Goal: Task Accomplishment & Management: Complete application form

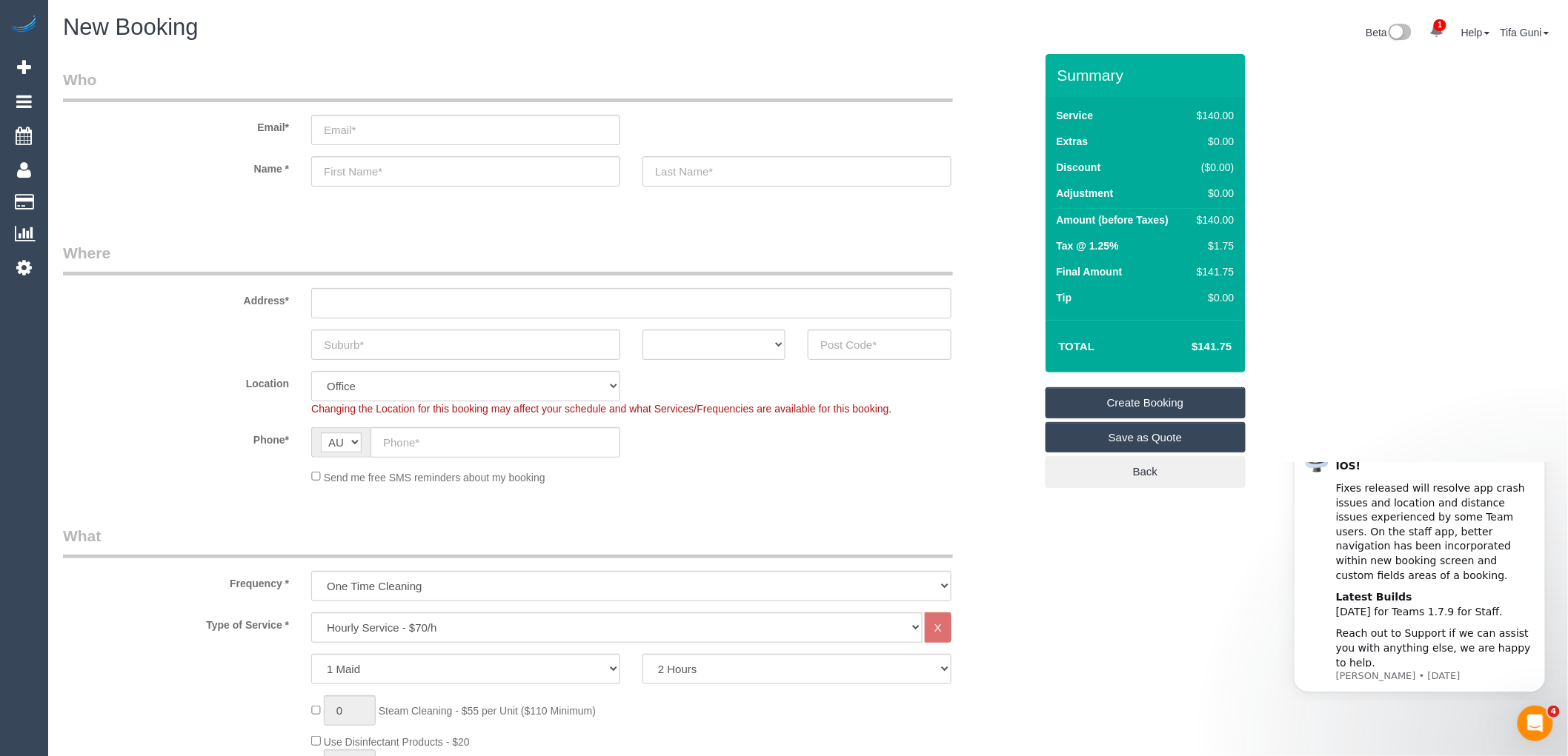
click at [558, 40] on div "New Booking" at bounding box center [430, 31] width 756 height 32
click at [753, 343] on select "ACT [GEOGRAPHIC_DATA] NT [GEOGRAPHIC_DATA] SA TAS [GEOGRAPHIC_DATA] [GEOGRAPHIC…" at bounding box center [714, 344] width 143 height 30
select select "VIC"
click at [643, 329] on select "ACT [GEOGRAPHIC_DATA] NT [GEOGRAPHIC_DATA] SA TAS [GEOGRAPHIC_DATA] [GEOGRAPHIC…" at bounding box center [714, 344] width 143 height 30
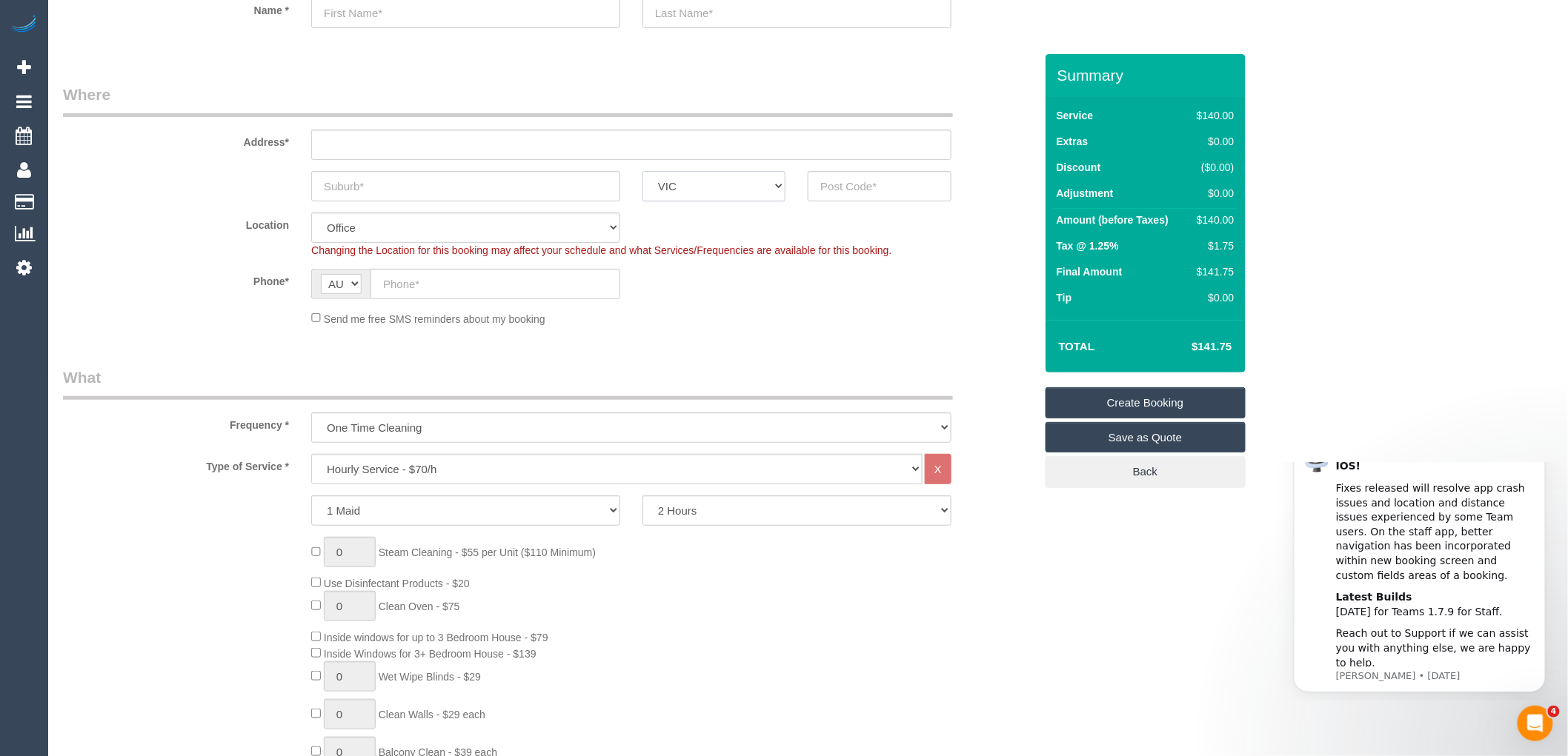
scroll to position [164, 0]
click at [410, 462] on select "Hourly Service - $70/h Hourly Service - $65/h Hourly Service - $60/h Hourly Ser…" at bounding box center [617, 463] width 611 height 30
select select "213"
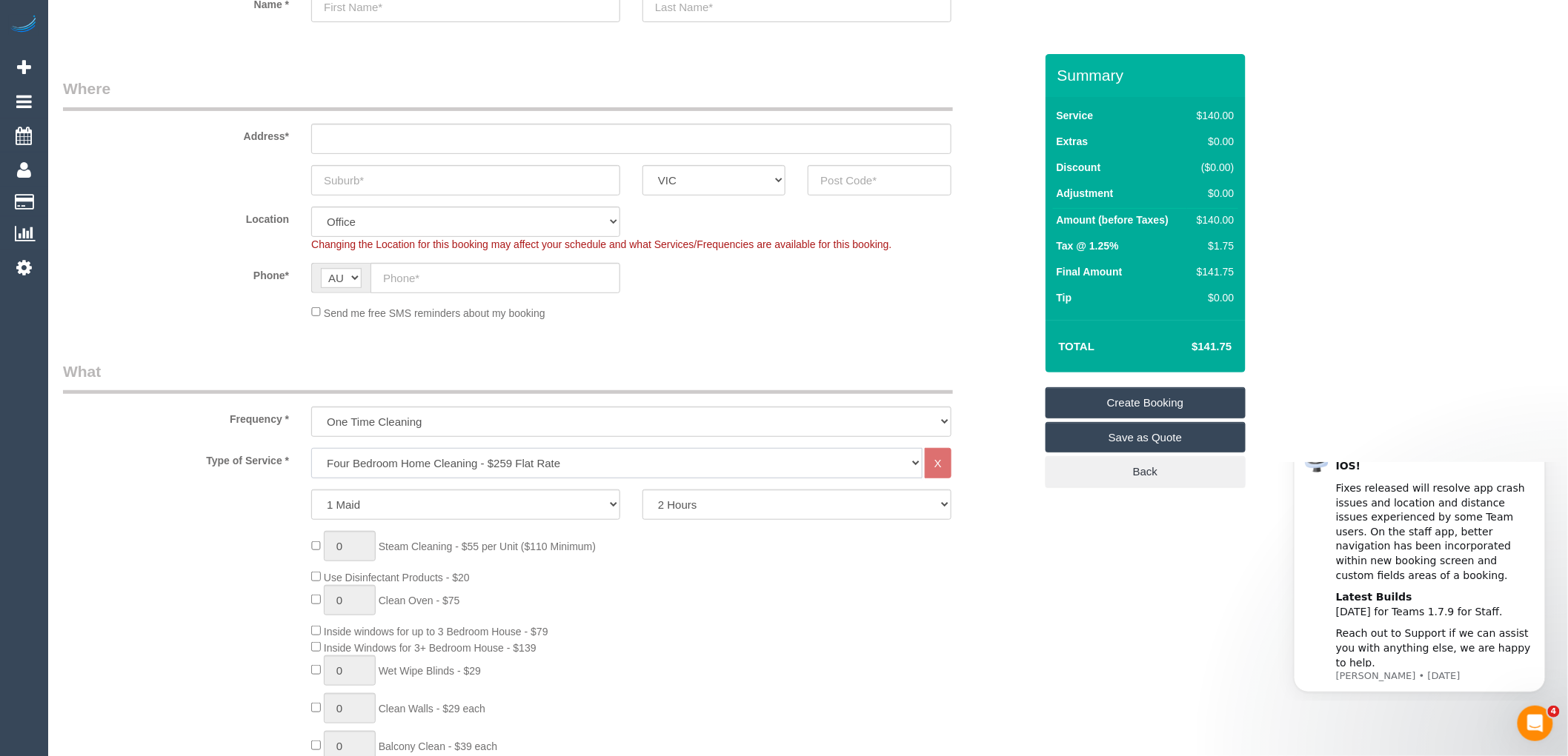
click at [312, 448] on select "Hourly Service - $70/h Hourly Service - $65/h Hourly Service - $60/h Hourly Ser…" at bounding box center [617, 463] width 611 height 30
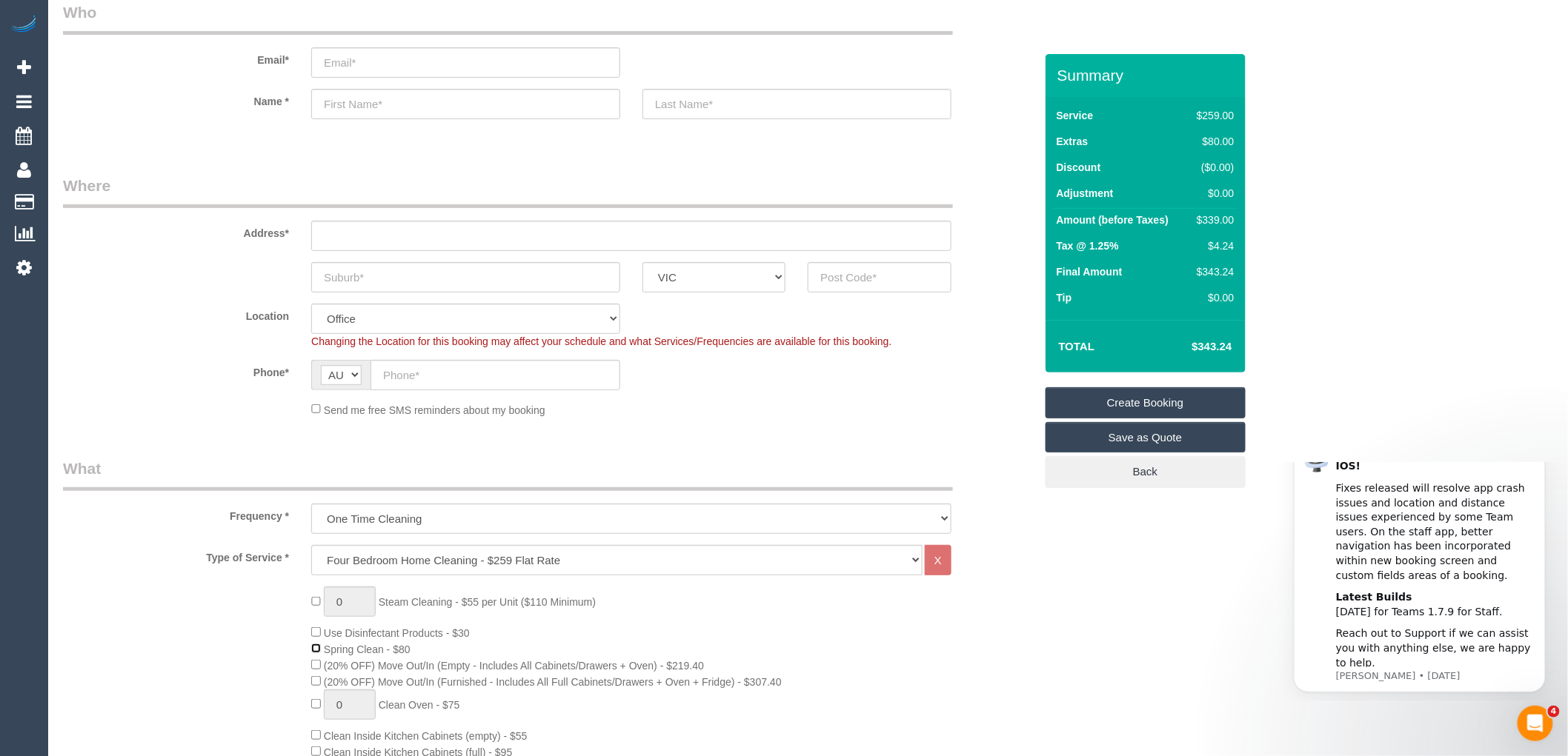
scroll to position [0, 0]
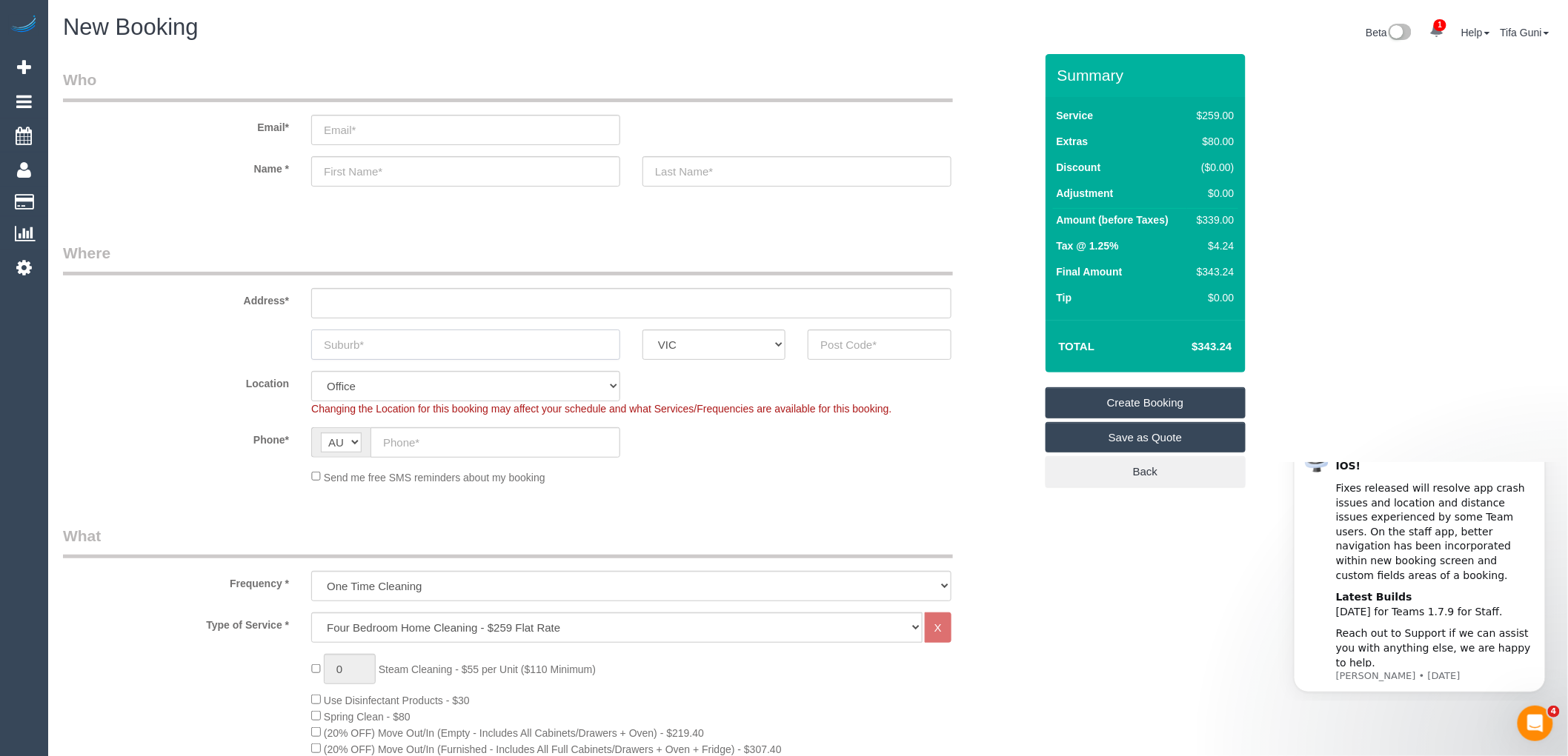
click at [477, 345] on input "text" at bounding box center [465, 344] width 309 height 30
click at [346, 298] on input "text" at bounding box center [632, 303] width 640 height 30
type input "-"
click at [349, 343] on input "text" at bounding box center [465, 344] width 309 height 30
type input "Creigiburn"
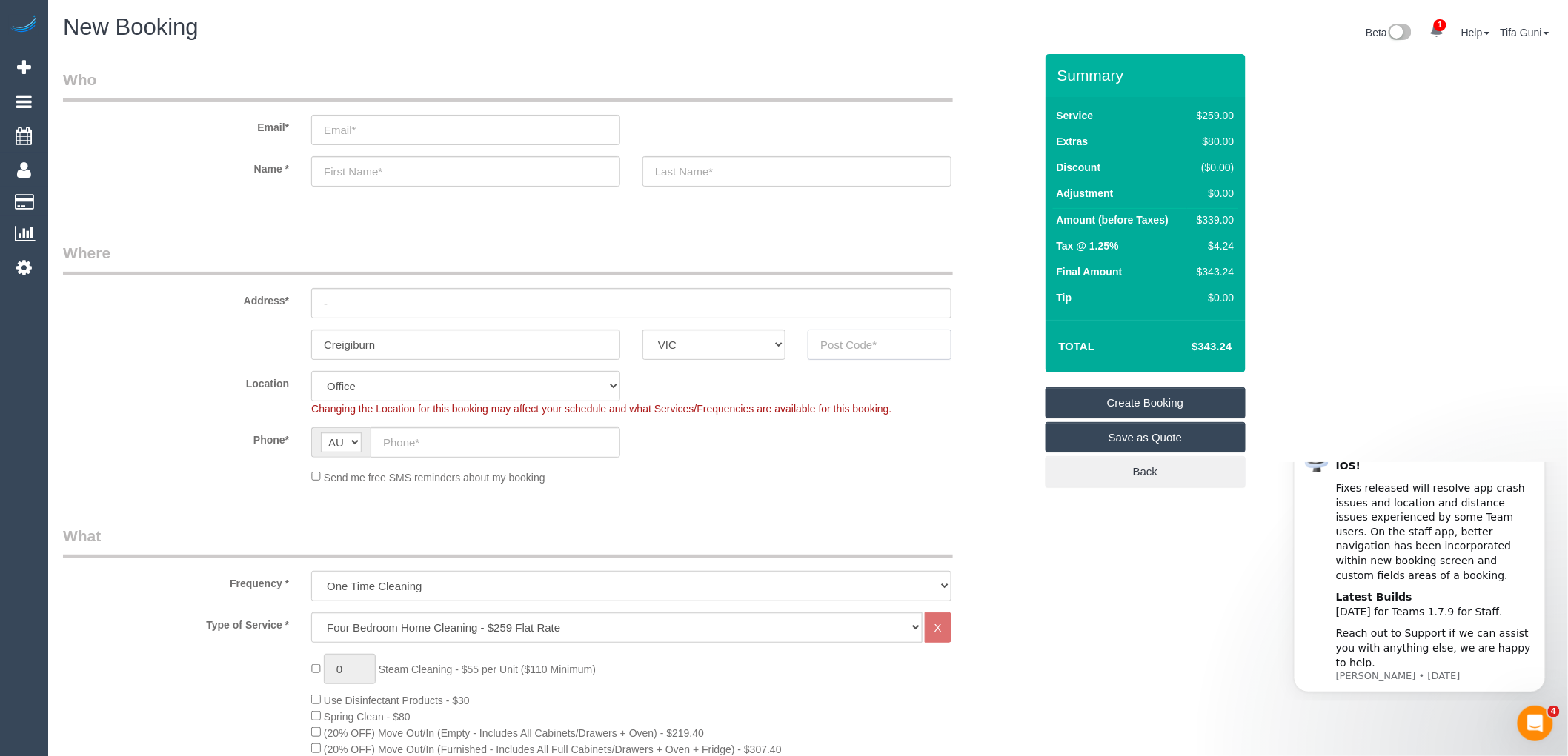
click at [875, 346] on input "text" at bounding box center [879, 344] width 143 height 30
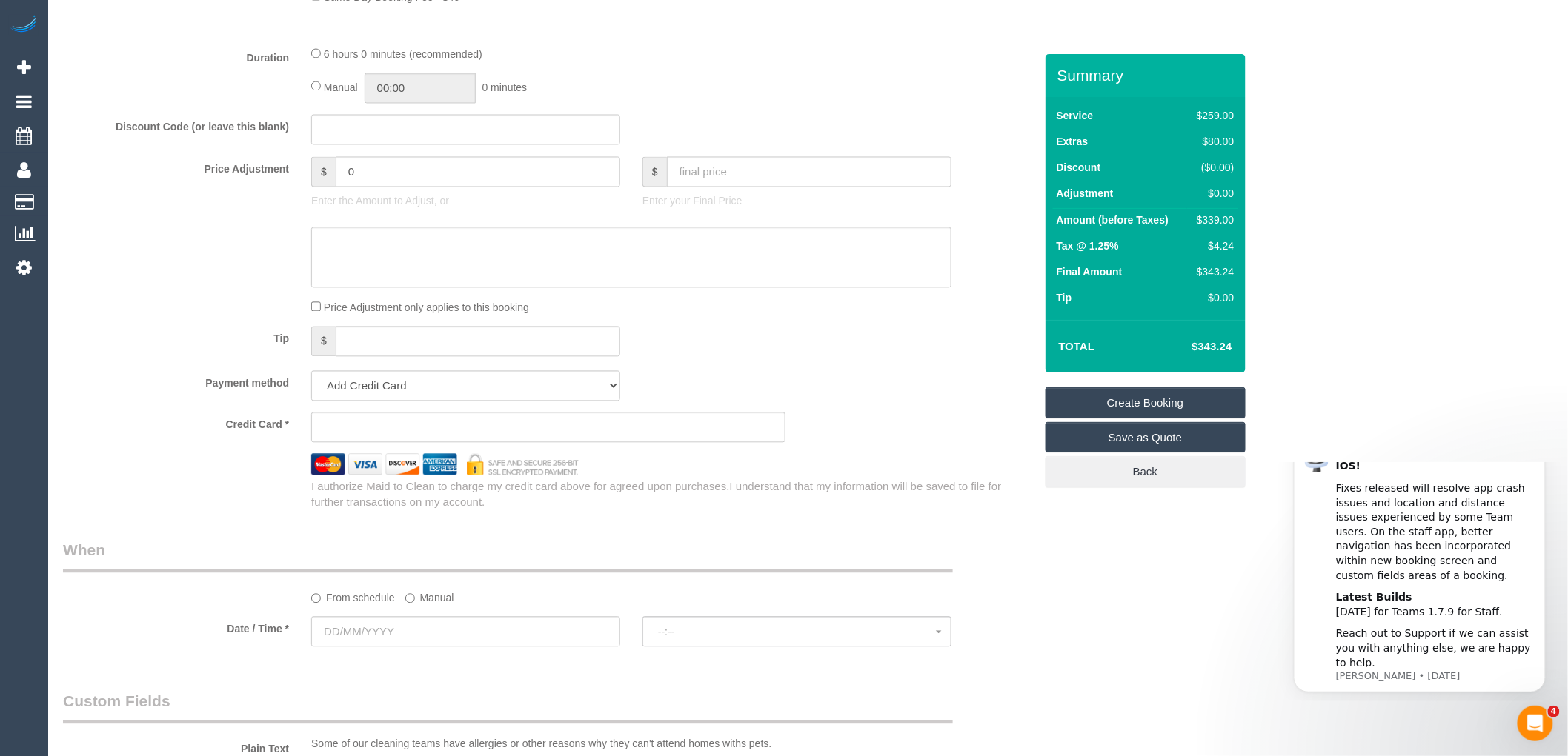
scroll to position [1399, 0]
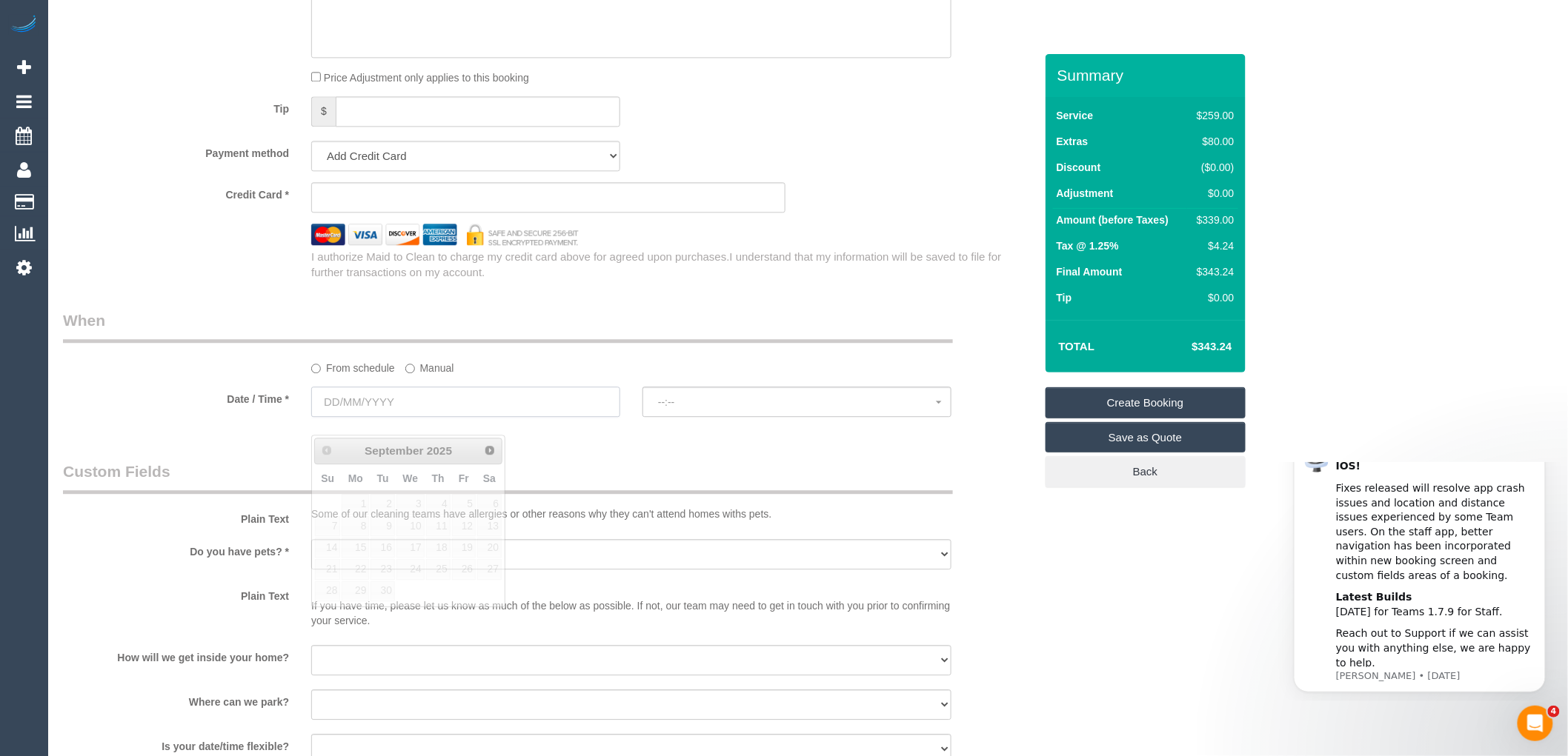
click at [424, 416] on input "text" at bounding box center [465, 401] width 309 height 30
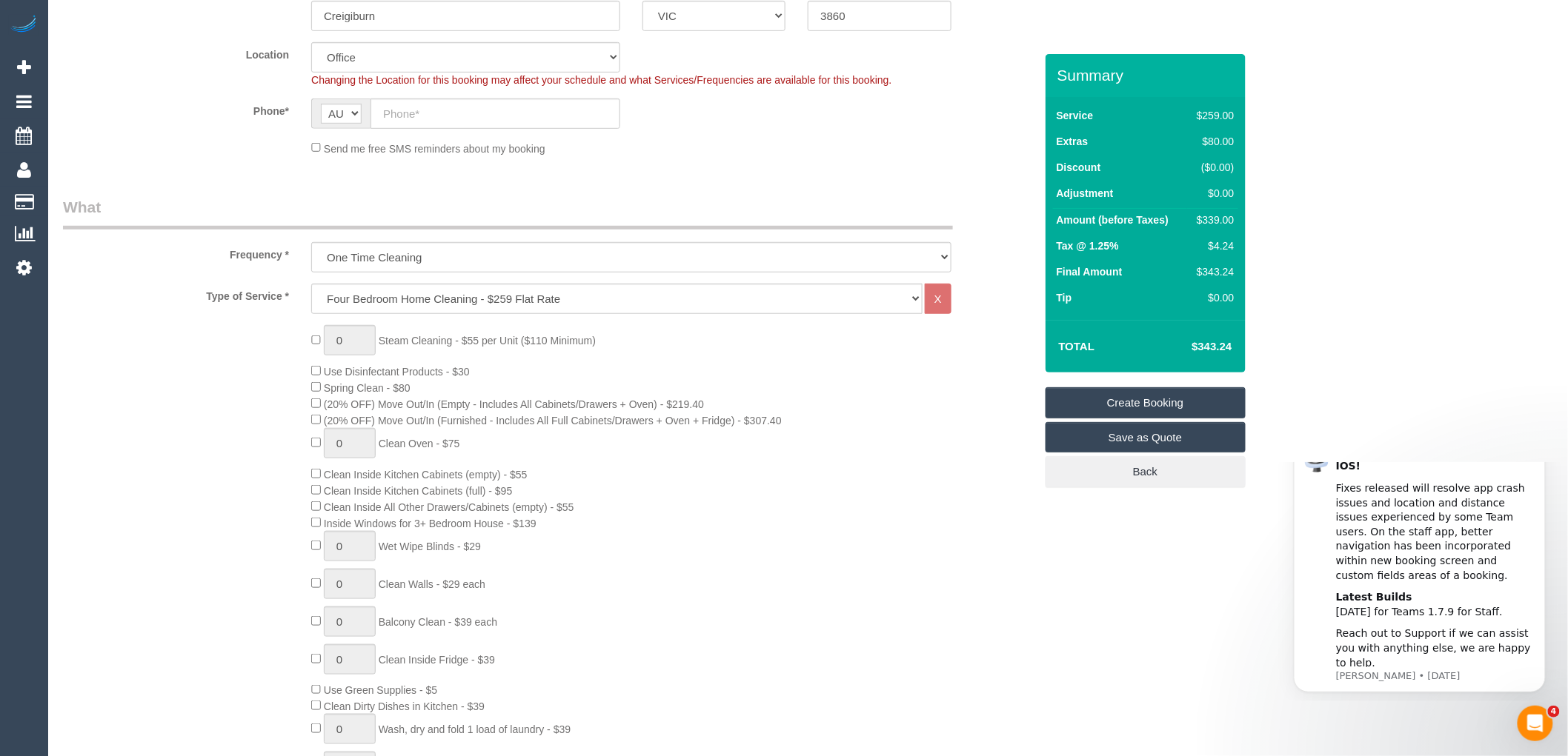
scroll to position [0, 0]
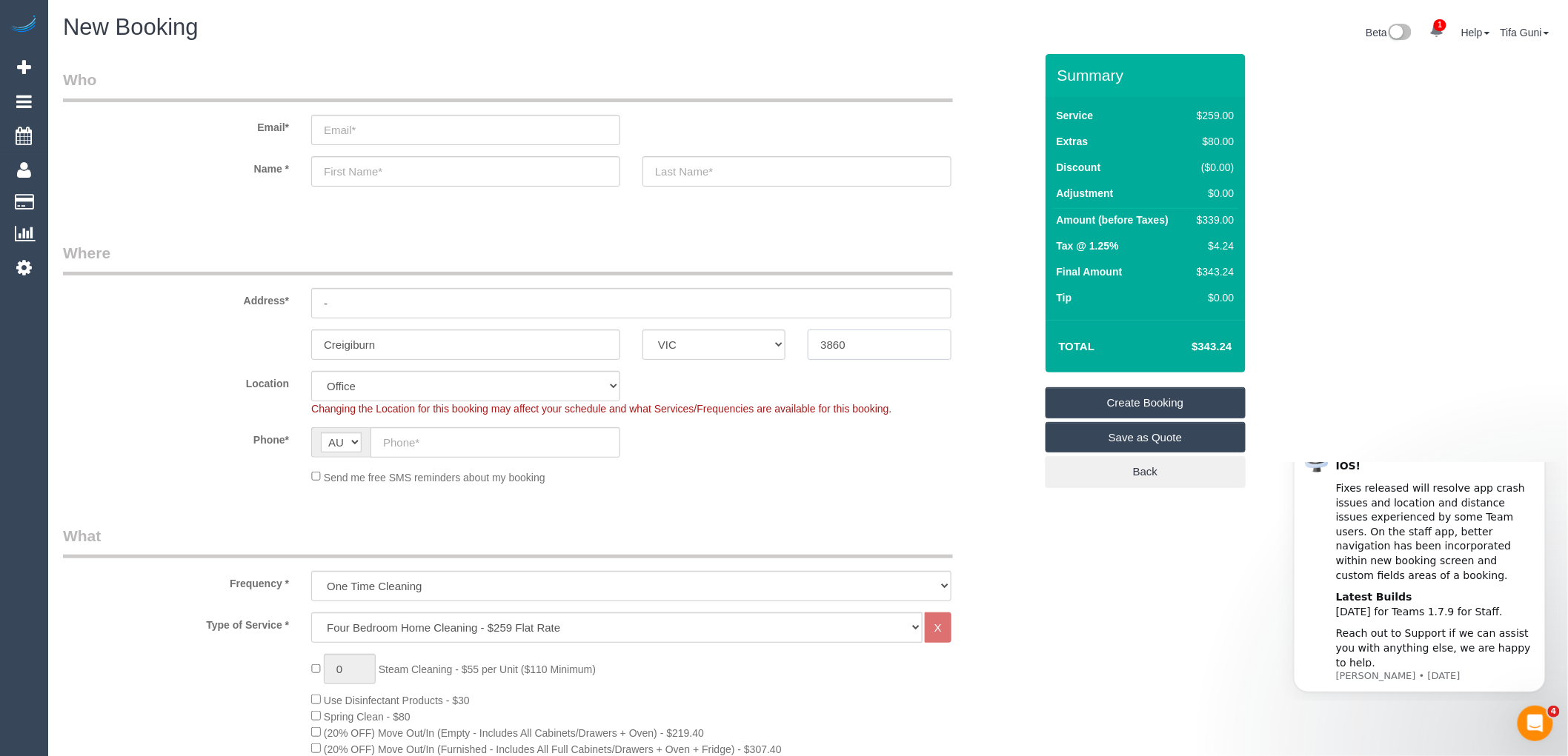
drag, startPoint x: 886, startPoint y: 343, endPoint x: 788, endPoint y: 343, distance: 98.0
click at [788, 343] on div "Creigiburn ACT [GEOGRAPHIC_DATA] NT [GEOGRAPHIC_DATA] SA TAS [GEOGRAPHIC_DATA] …" at bounding box center [548, 344] width 994 height 30
click at [388, 344] on input "Creigiburn" at bounding box center [465, 344] width 309 height 30
click at [372, 301] on input "-" at bounding box center [632, 303] width 640 height 30
drag, startPoint x: 870, startPoint y: 340, endPoint x: 782, endPoint y: 340, distance: 88.0
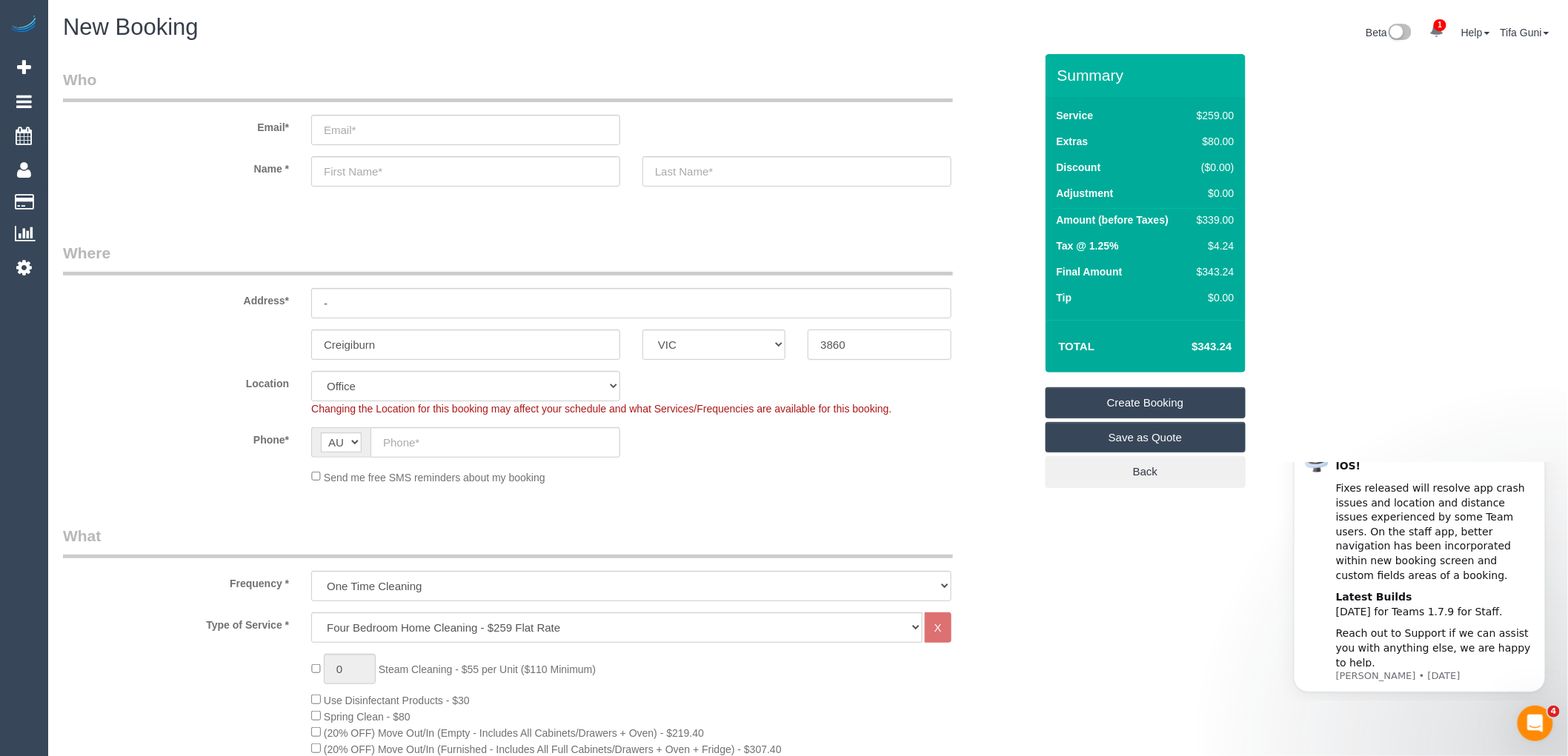
click at [782, 340] on div "Creigiburn ACT [GEOGRAPHIC_DATA] NT [GEOGRAPHIC_DATA] SA TAS [GEOGRAPHIC_DATA] …" at bounding box center [548, 344] width 994 height 30
click at [863, 340] on input "3860" at bounding box center [879, 344] width 143 height 30
type input "3864"
click at [947, 437] on div "Phone* AF AL DZ AD AO AI AQ AG AR AM AW AU AT AZ BS BH BD BB BY BE BZ BJ BM BT …" at bounding box center [548, 443] width 994 height 30
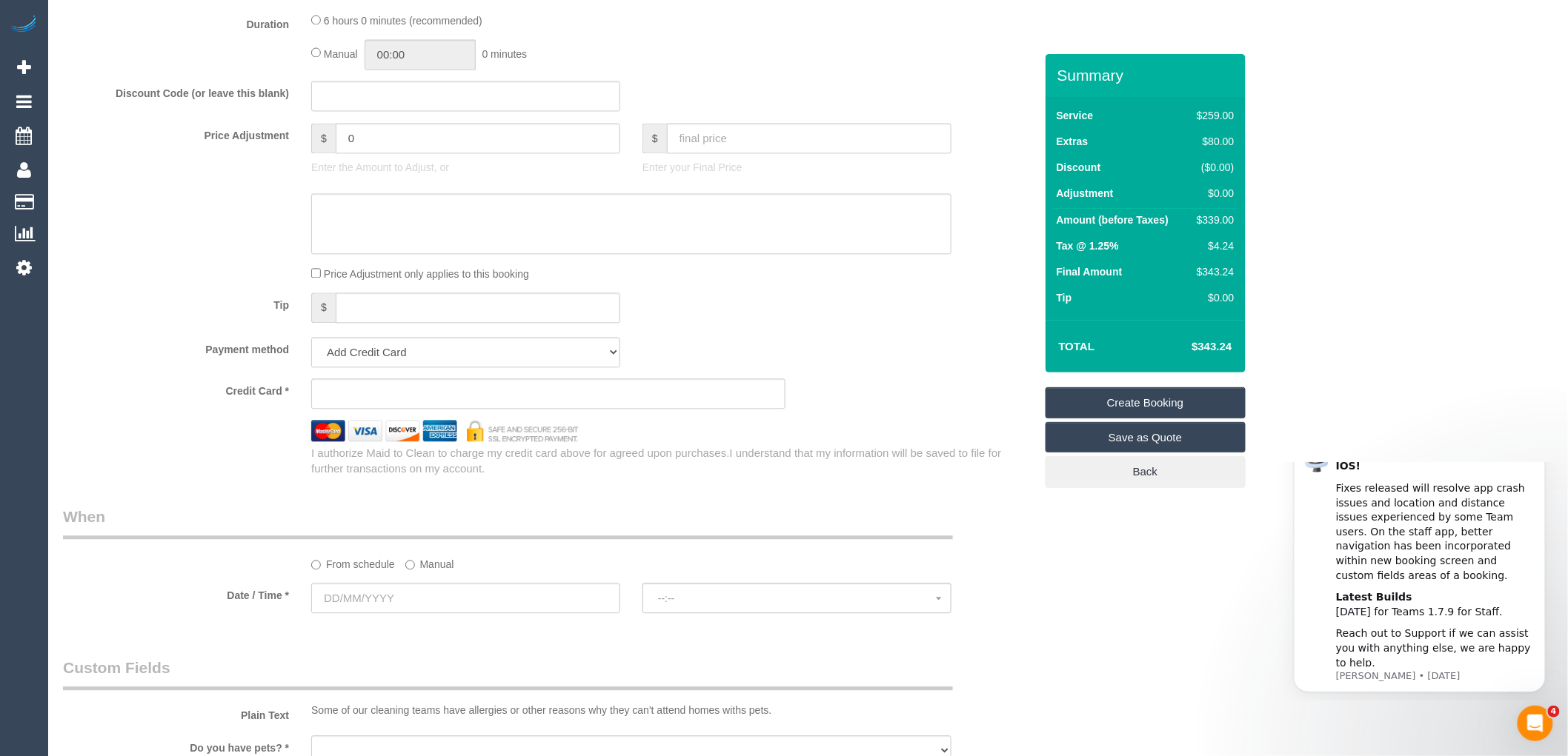
scroll to position [1316, 0]
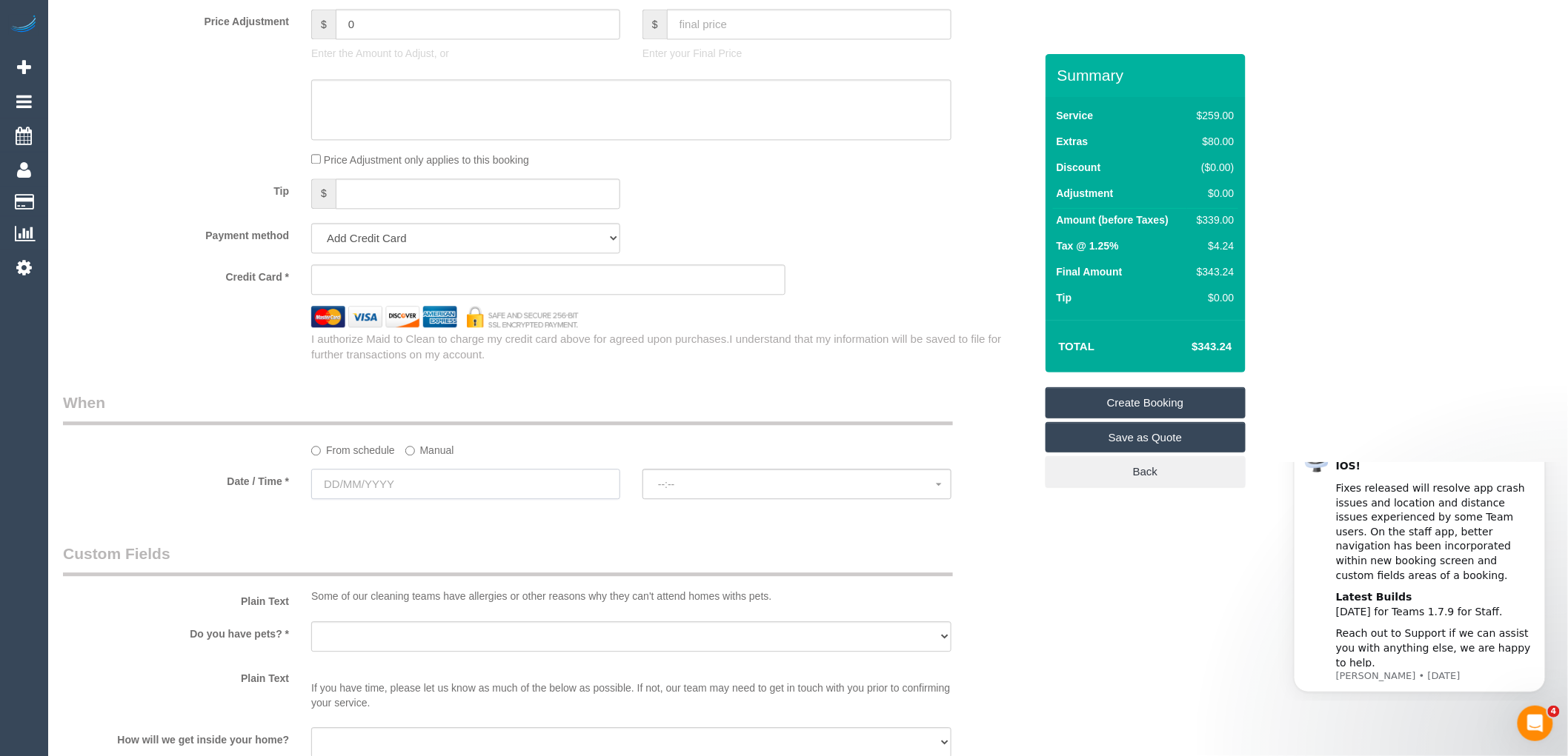
click at [360, 499] on input "text" at bounding box center [465, 484] width 309 height 30
click at [490, 529] on span "Next" at bounding box center [490, 532] width 12 height 12
click at [326, 534] on span "Prev" at bounding box center [326, 532] width 12 height 12
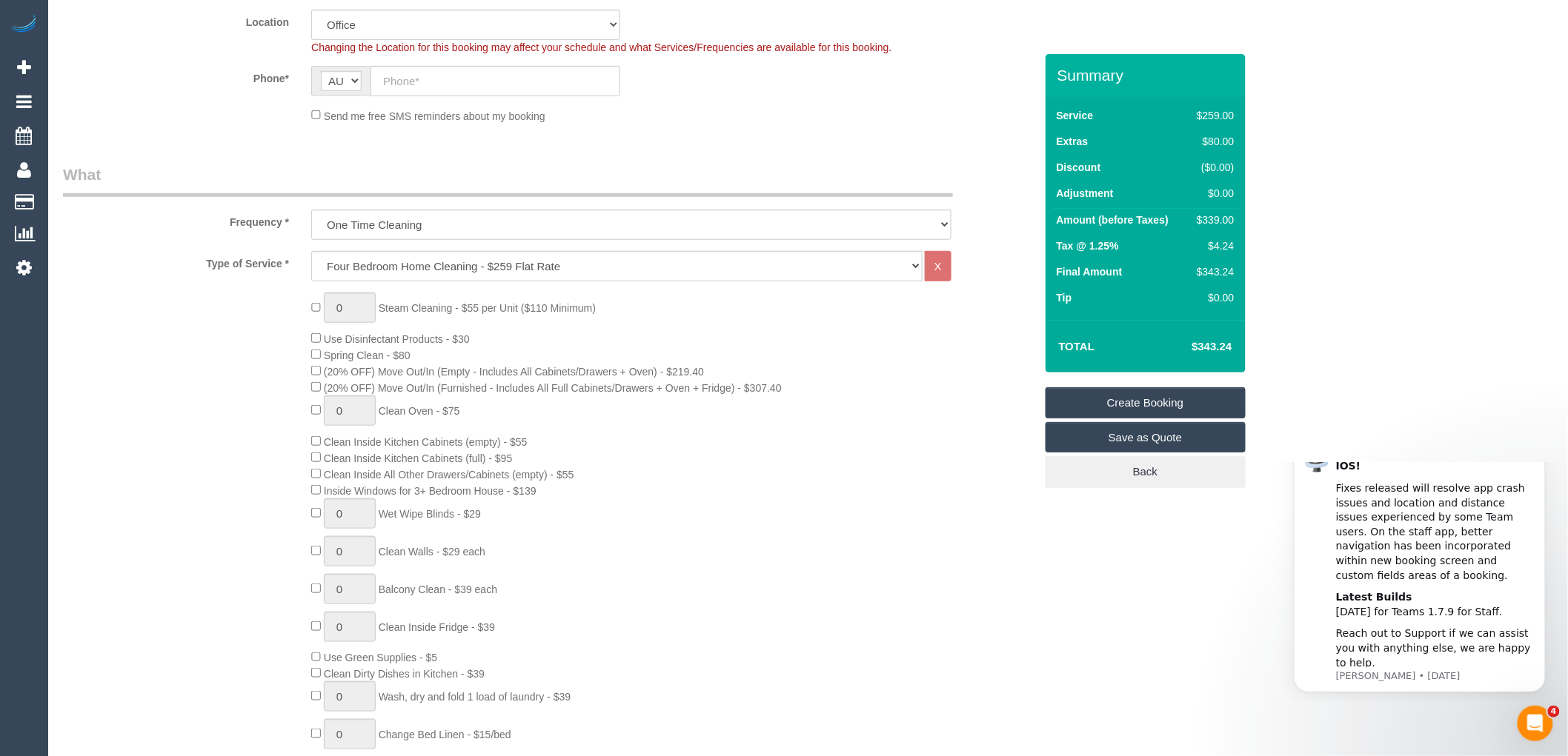
scroll to position [411, 0]
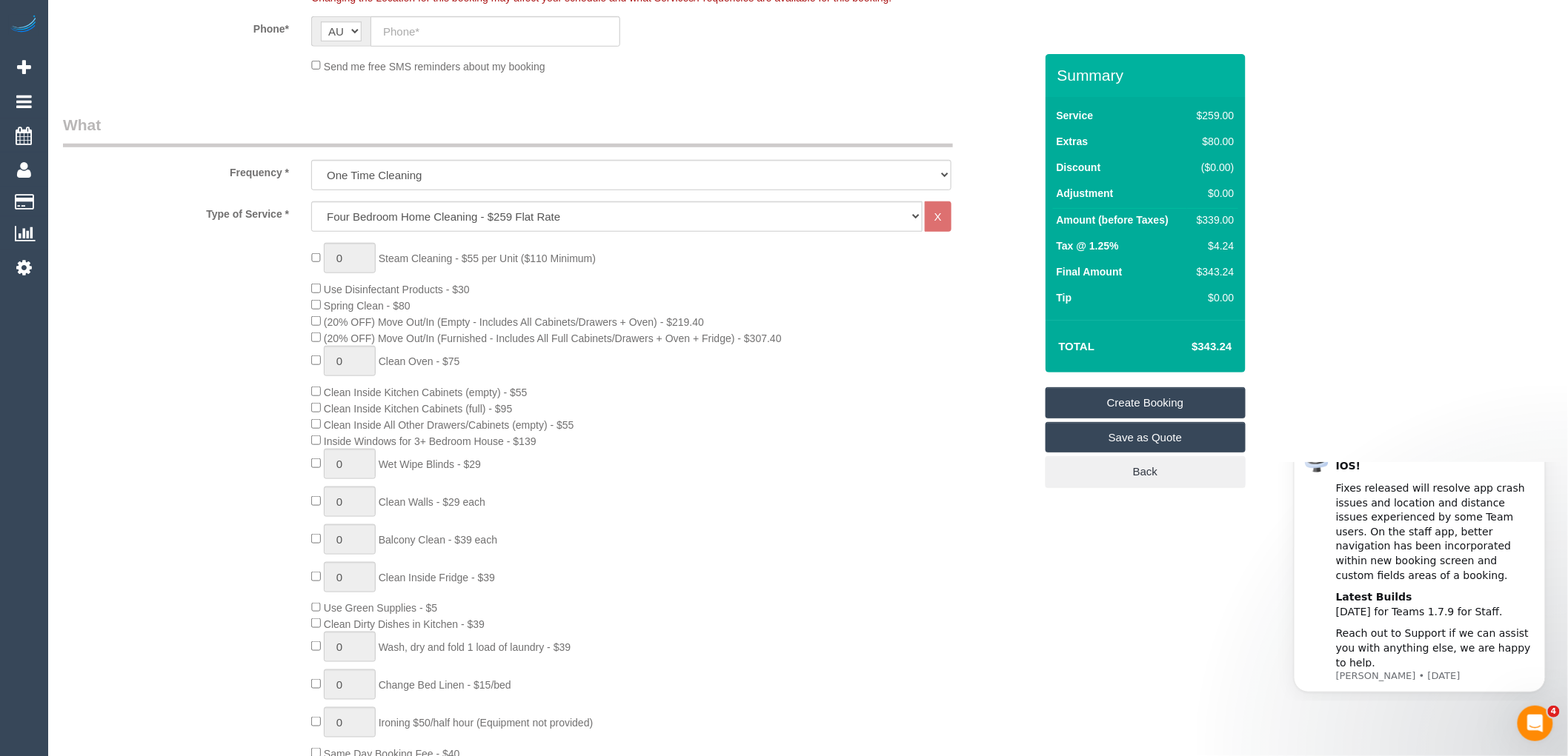
click at [786, 428] on div "0 Steam Cleaning - $55 per Unit ($110 Minimum) Use Disinfectant Products - $30 …" at bounding box center [672, 502] width 744 height 519
click at [822, 461] on div "0 Steam Cleaning - $55 per Unit ($110 Minimum) Use Disinfectant Products - $30 …" at bounding box center [672, 502] width 744 height 519
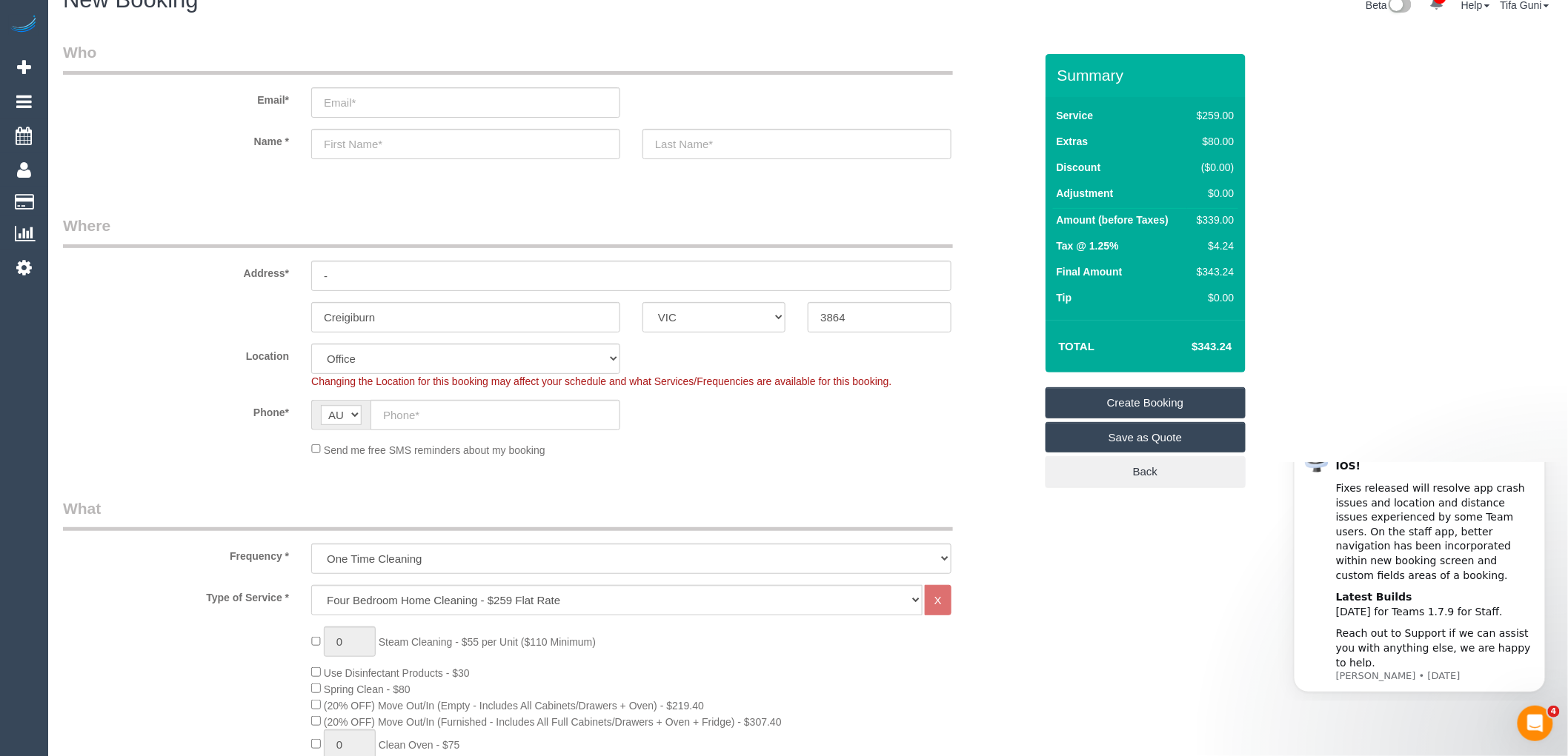
scroll to position [0, 0]
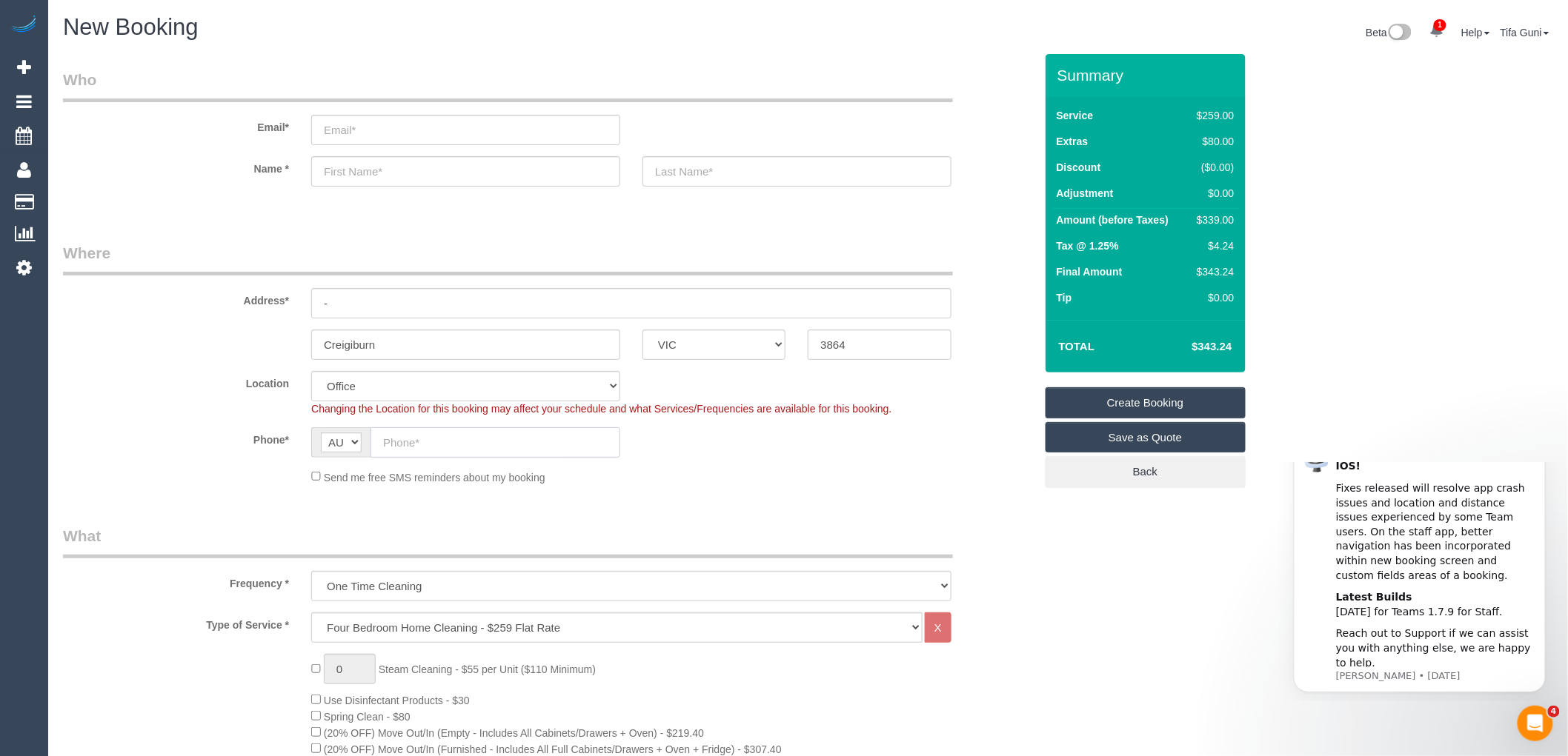
click at [405, 445] on input "text" at bounding box center [495, 443] width 250 height 30
paste input "[PHONE_NUMBER]"
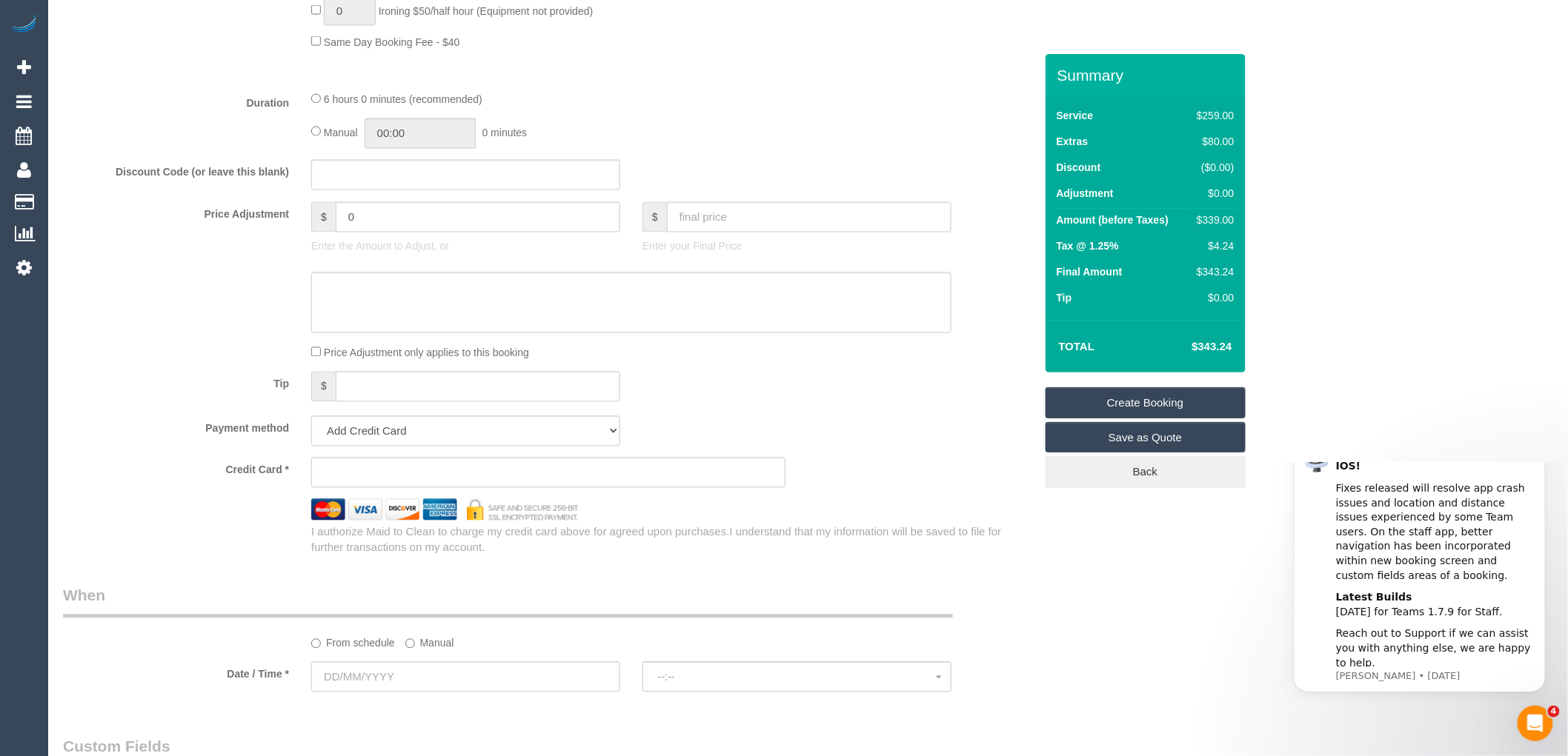
scroll to position [1152, 0]
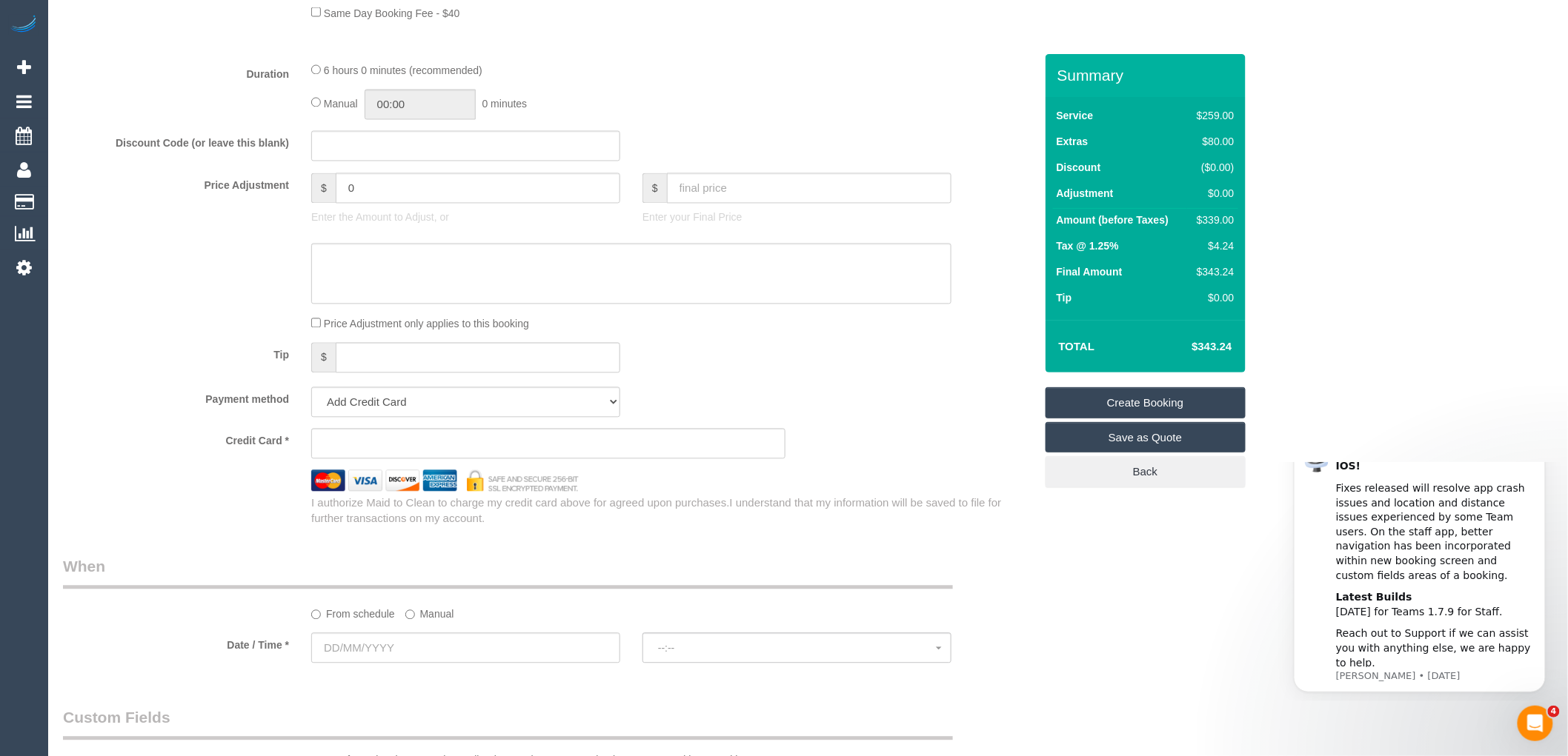
type input "[PHONE_NUMBER]"
click at [448, 663] on input "text" at bounding box center [465, 648] width 309 height 30
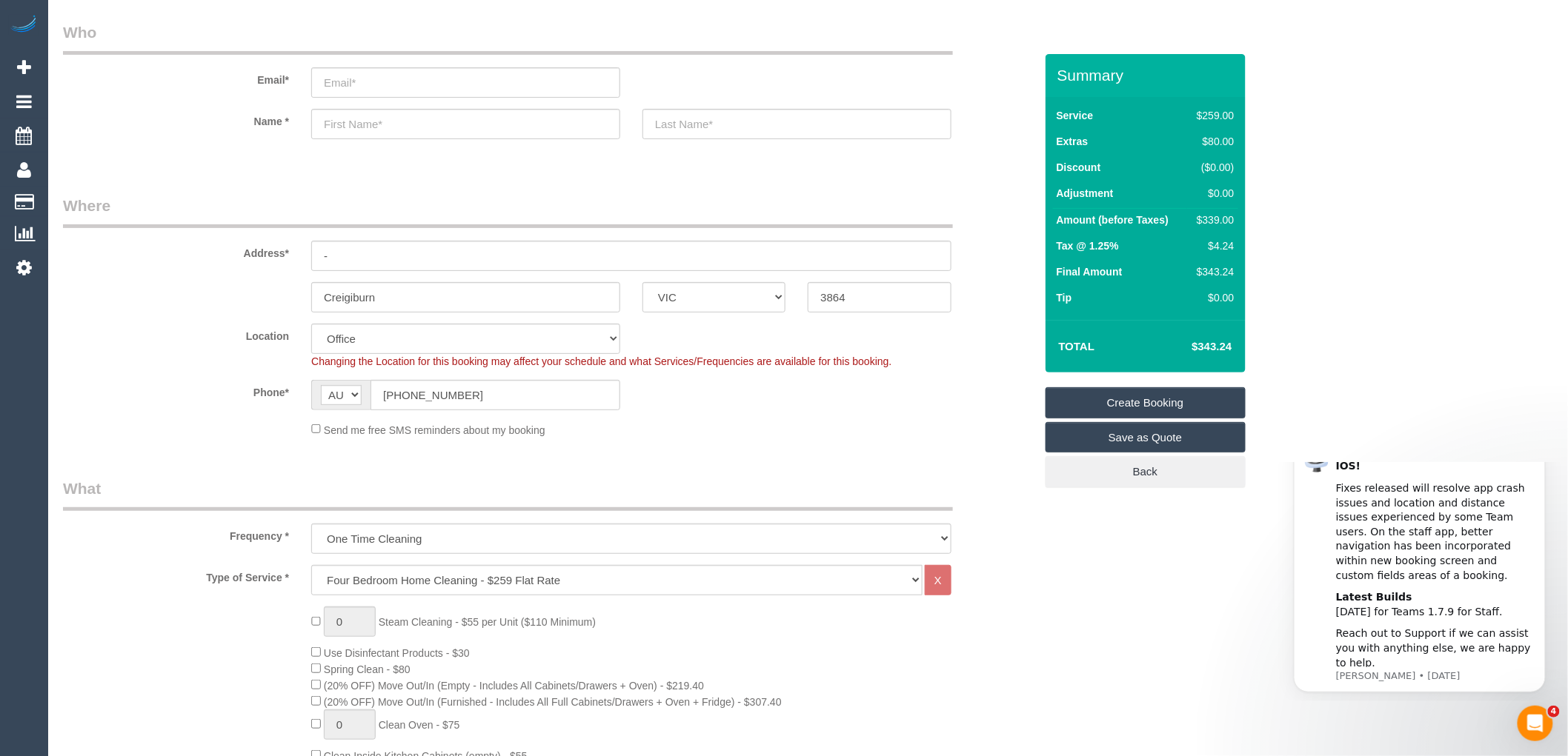
scroll to position [0, 0]
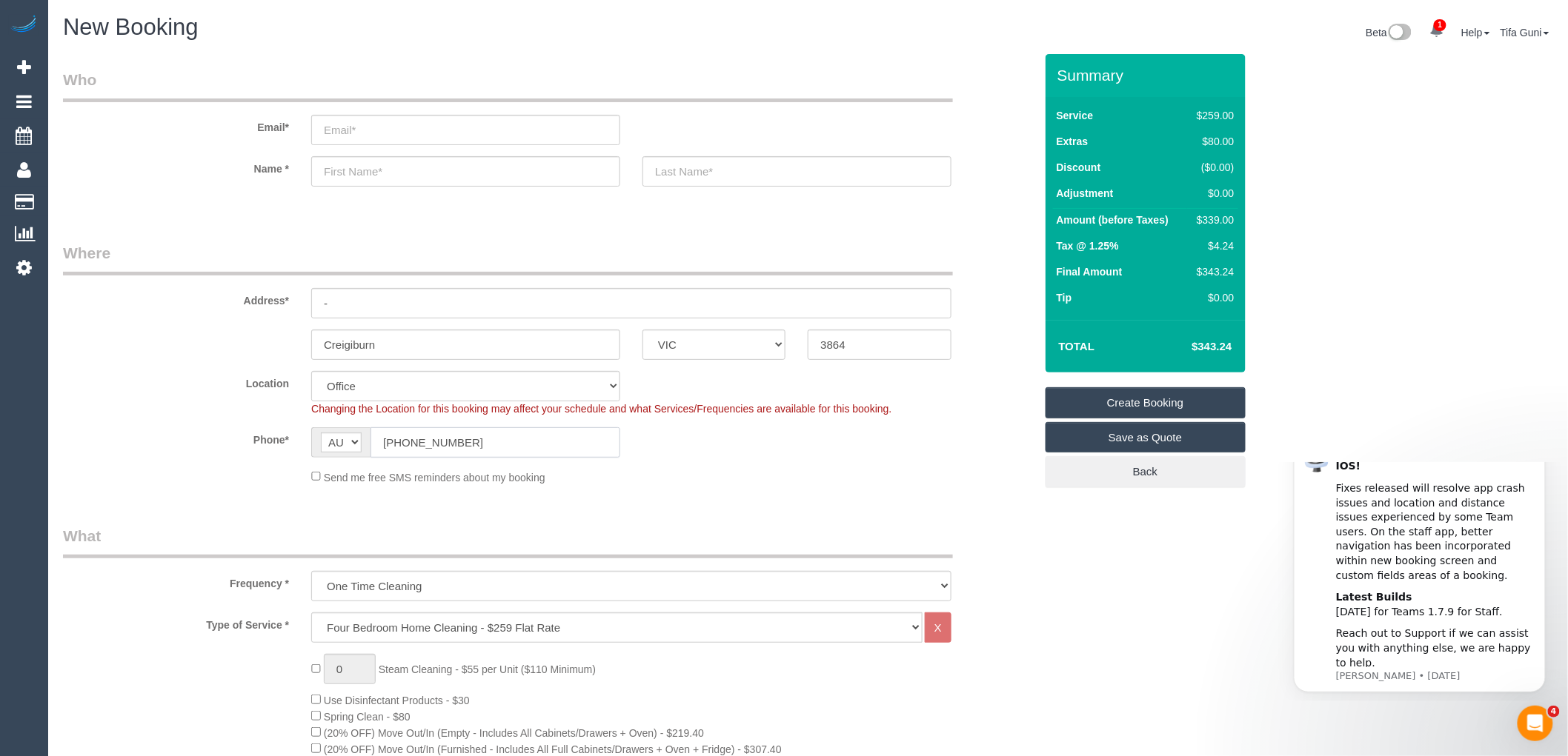
drag, startPoint x: 487, startPoint y: 448, endPoint x: 239, endPoint y: 434, distance: 248.4
click at [239, 434] on div "Phone* AF AL DZ AD AO AI AQ AG AR AM AW AU AT AZ BS BH BD BB BY BE BZ BJ BM BT …" at bounding box center [548, 443] width 994 height 30
drag, startPoint x: 418, startPoint y: 336, endPoint x: 283, endPoint y: 339, distance: 135.0
click at [283, 339] on div "Creigiburn ACT [GEOGRAPHIC_DATA] NT [GEOGRAPHIC_DATA] SA TAS [GEOGRAPHIC_DATA] …" at bounding box center [548, 344] width 994 height 30
paste input "aigie"
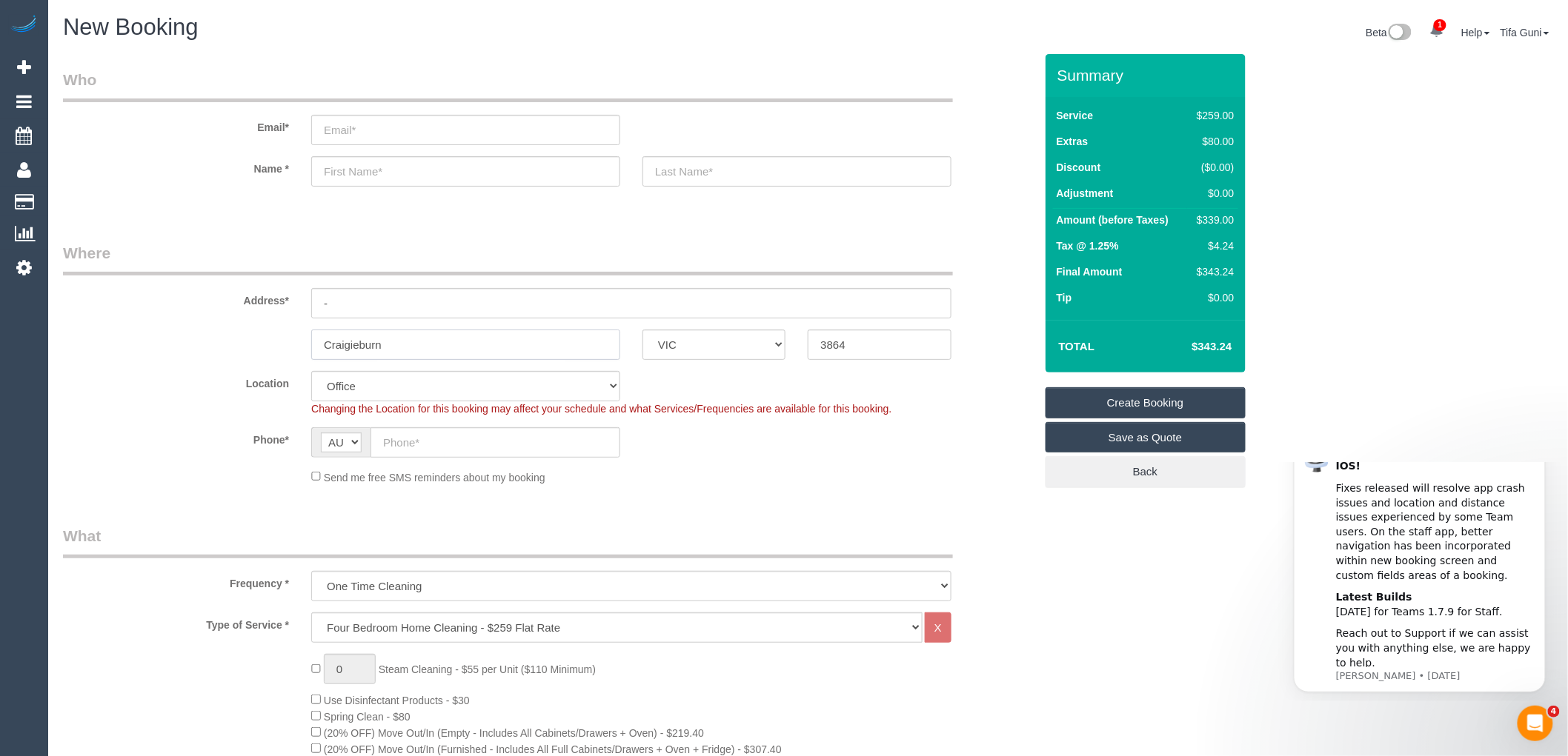
type input "Craigieburn"
drag, startPoint x: 858, startPoint y: 343, endPoint x: 772, endPoint y: 343, distance: 86.0
click at [772, 343] on div "Craigieburn ACT [GEOGRAPHIC_DATA] NT [GEOGRAPHIC_DATA] SA TAS [GEOGRAPHIC_DATA]…" at bounding box center [548, 344] width 994 height 30
paste input "0"
type input "3064"
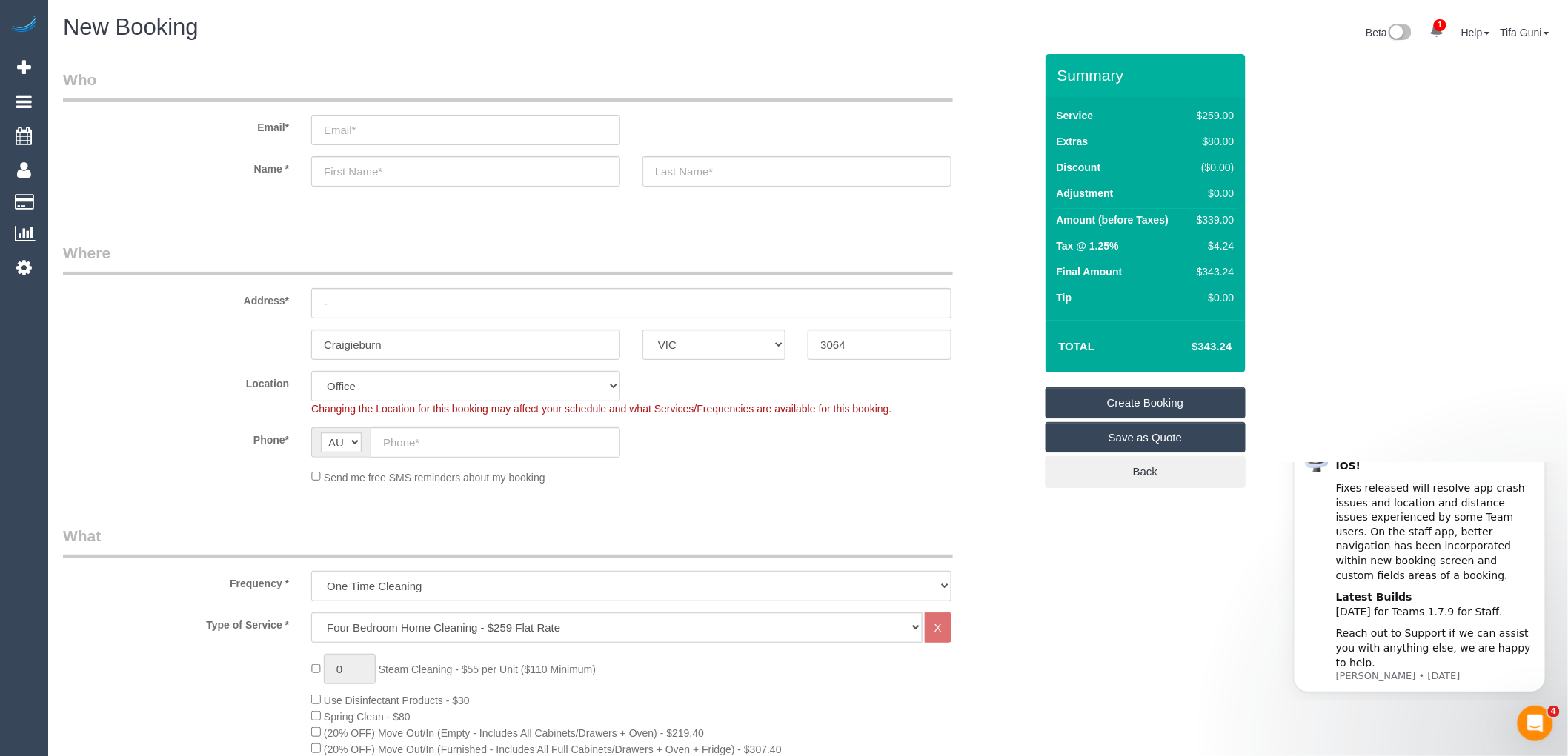
click at [826, 368] on fieldset "Where Address* - [GEOGRAPHIC_DATA] ACT [GEOGRAPHIC_DATA] NT [GEOGRAPHIC_DATA] S…" at bounding box center [548, 369] width 971 height 254
select select "63"
select select "object:2199"
click at [376, 301] on input "-" at bounding box center [632, 303] width 640 height 30
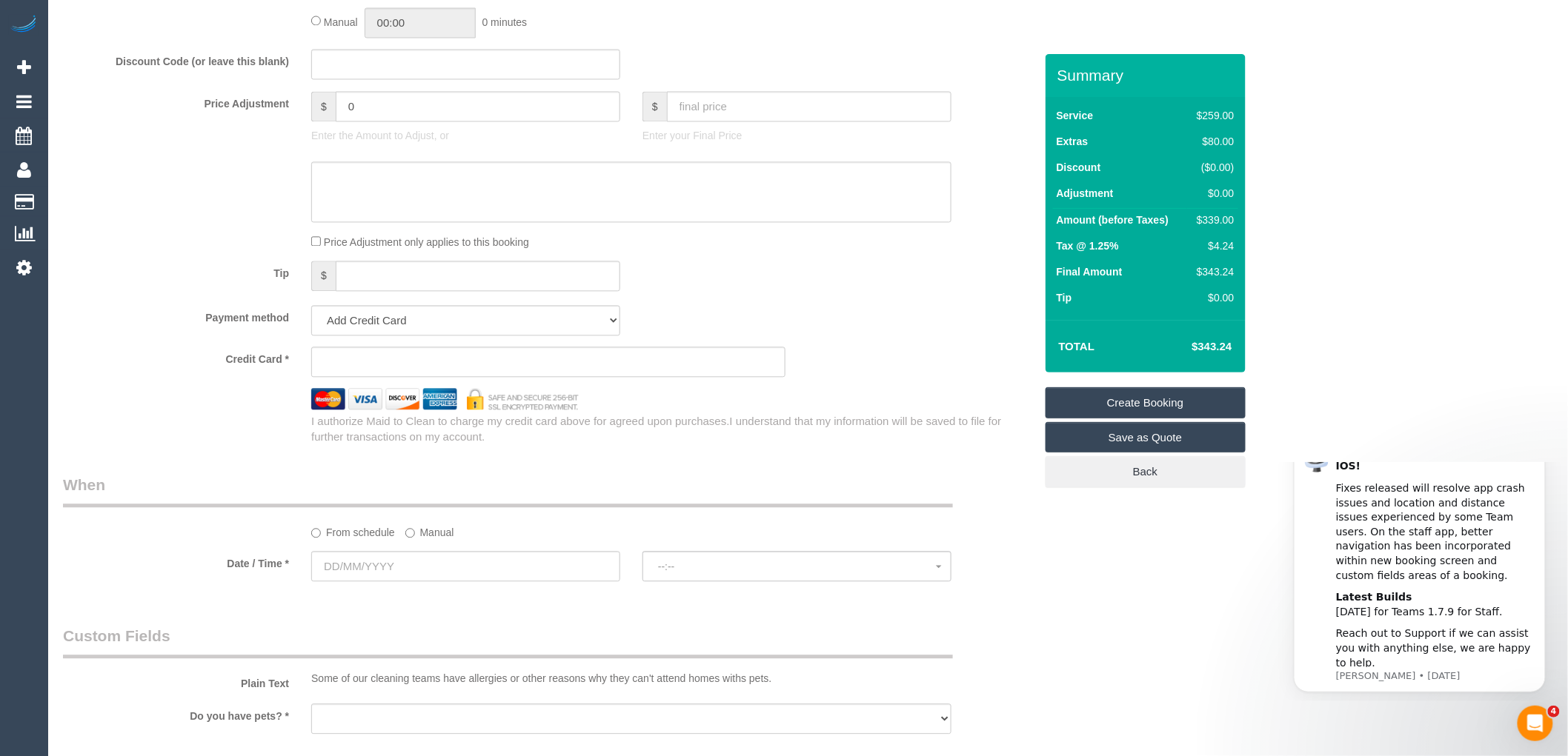
scroll to position [1481, 0]
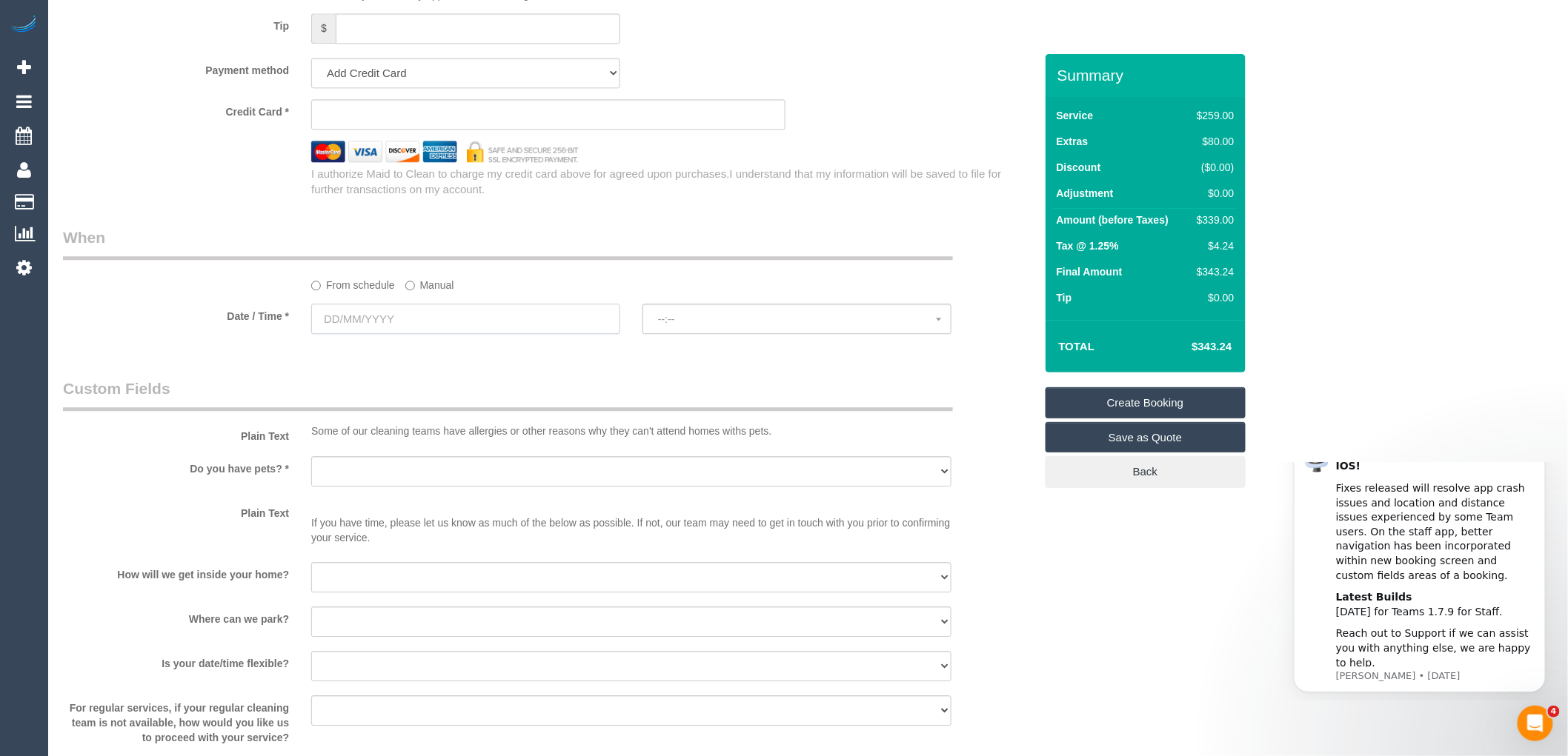
click at [433, 334] on input "text" at bounding box center [465, 319] width 309 height 30
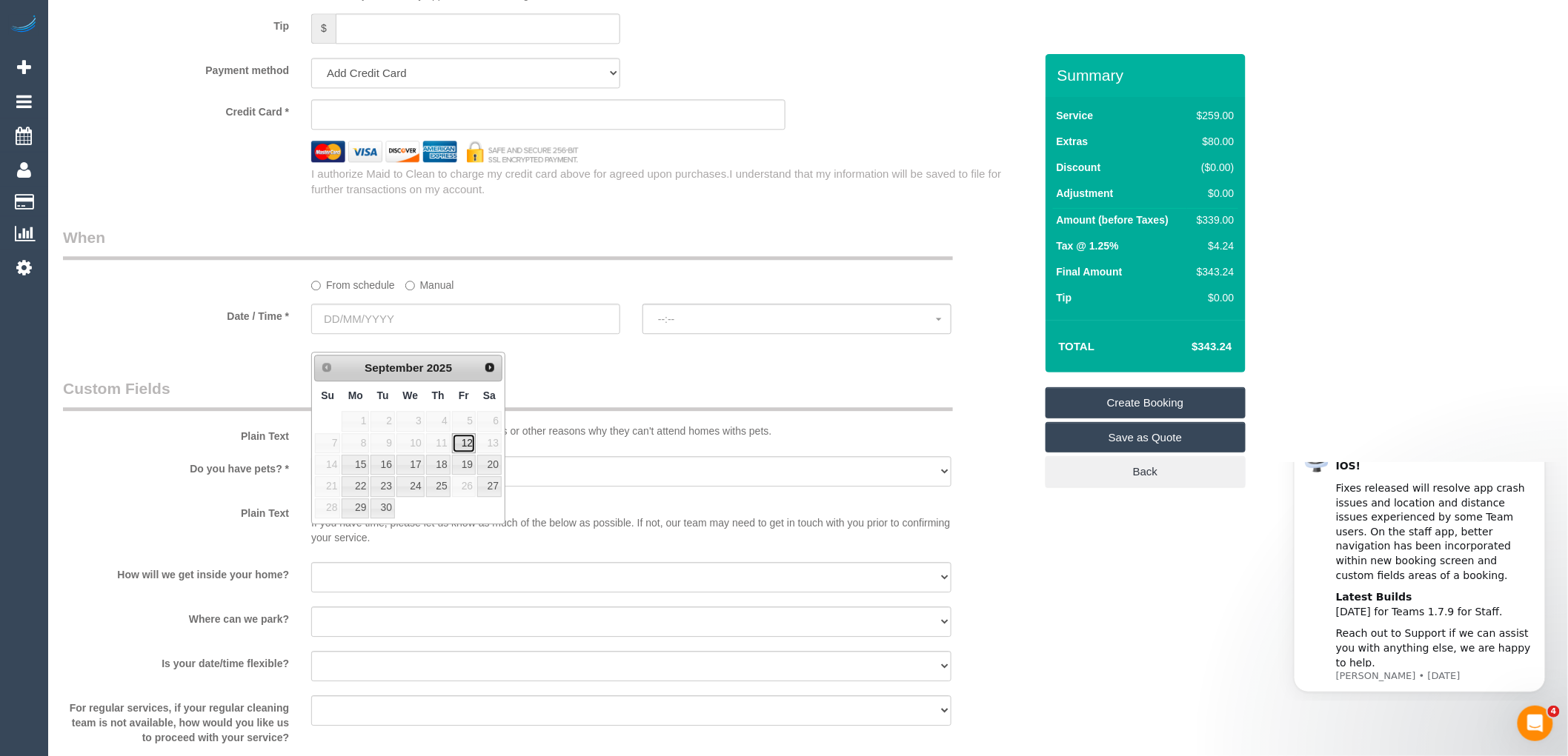
click at [466, 441] on link "12" at bounding box center [464, 443] width 23 height 20
type input "[DATE]"
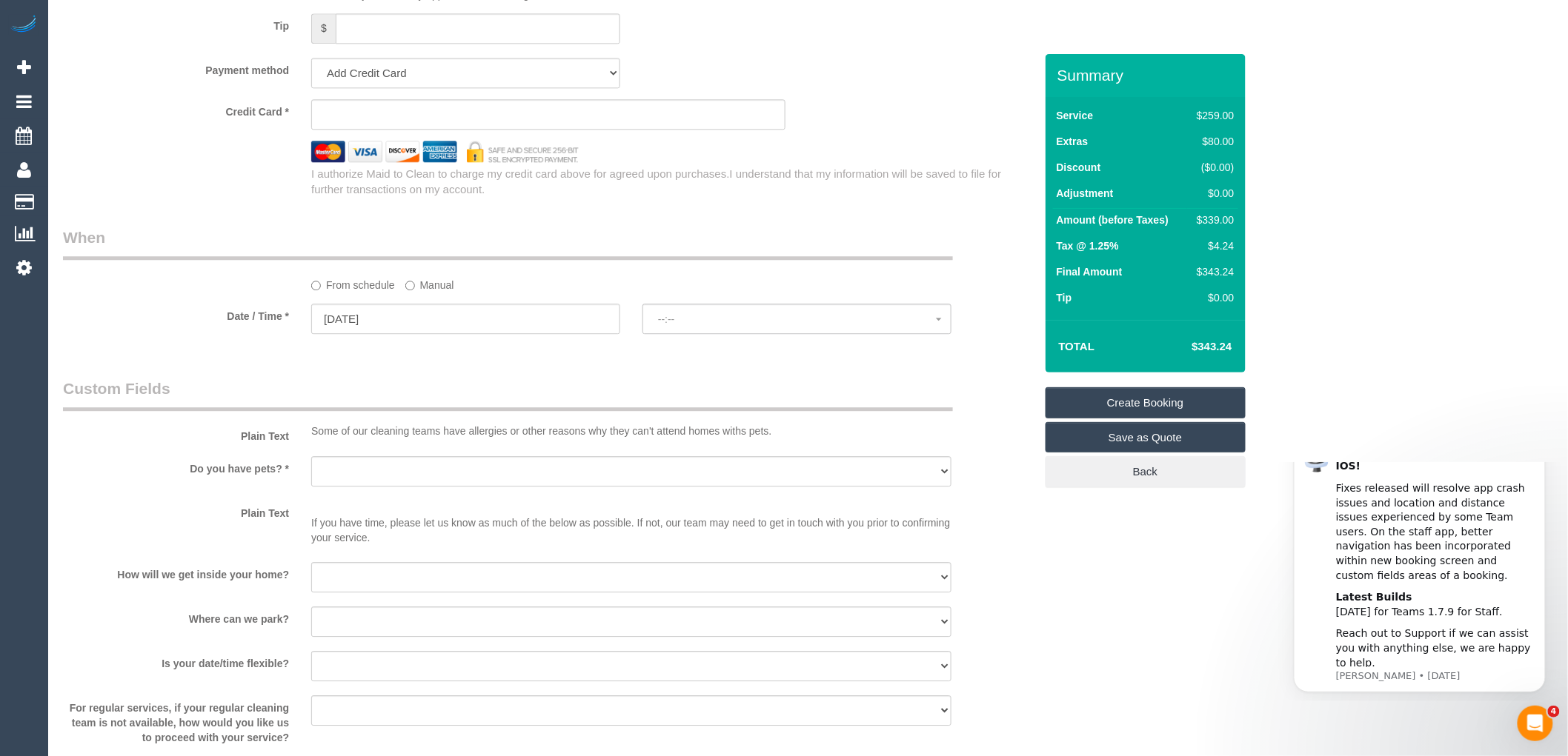
select select "spot1"
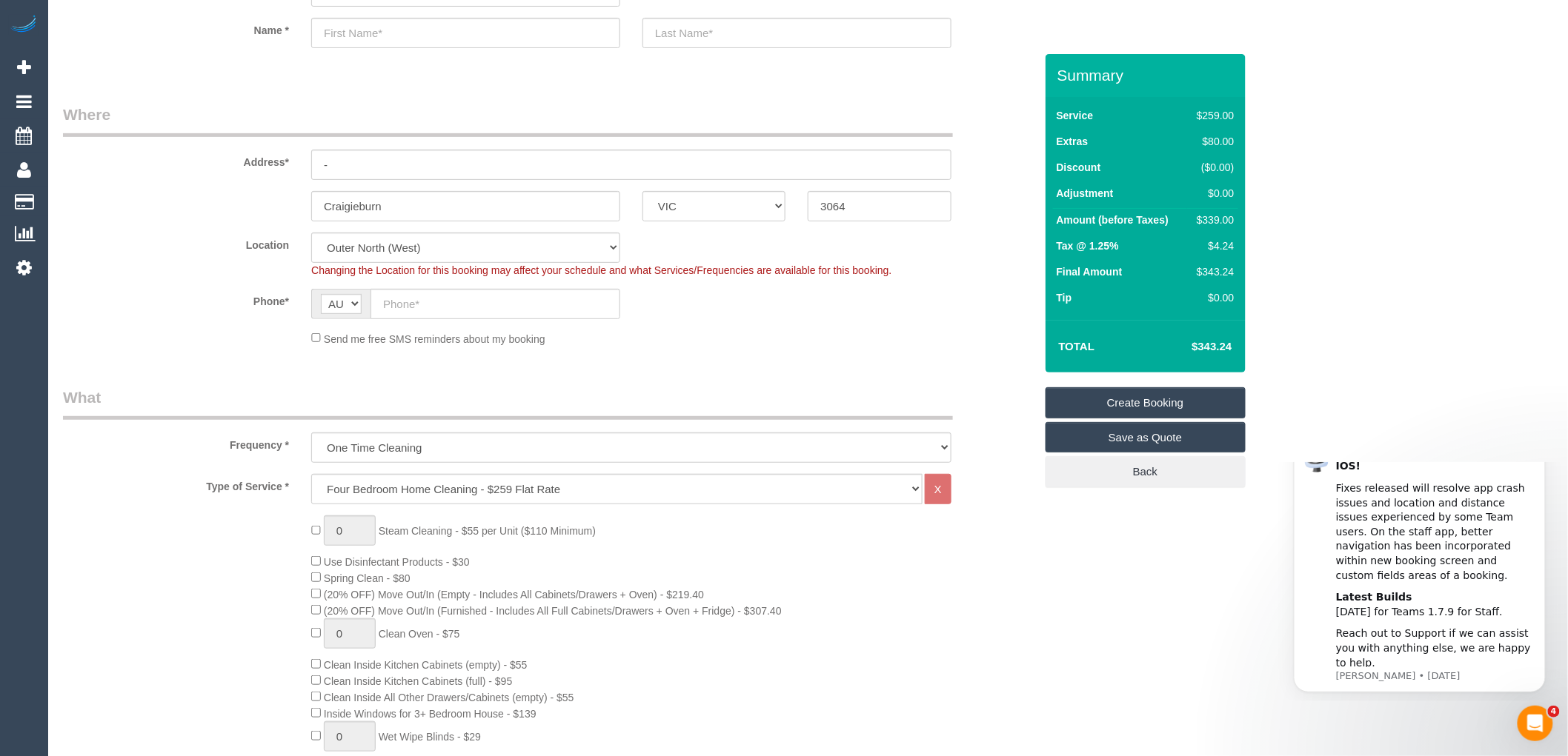
scroll to position [164, 0]
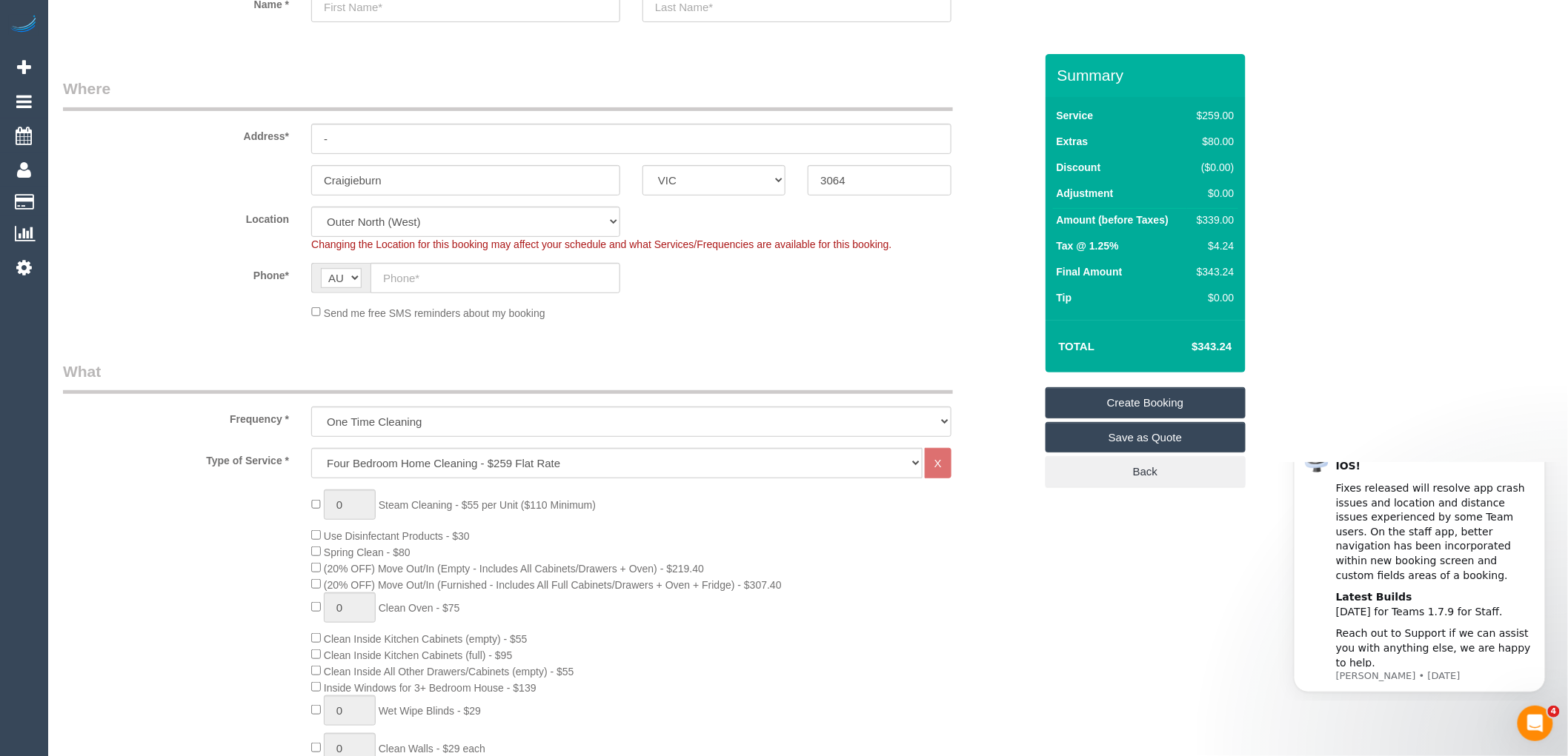
click at [494, 325] on fieldset "Where Address* - [GEOGRAPHIC_DATA] ACT [GEOGRAPHIC_DATA] NT [GEOGRAPHIC_DATA] S…" at bounding box center [548, 204] width 971 height 254
type input "3864"
type input "Creigiburn"
select select "50"
select select "object:2964"
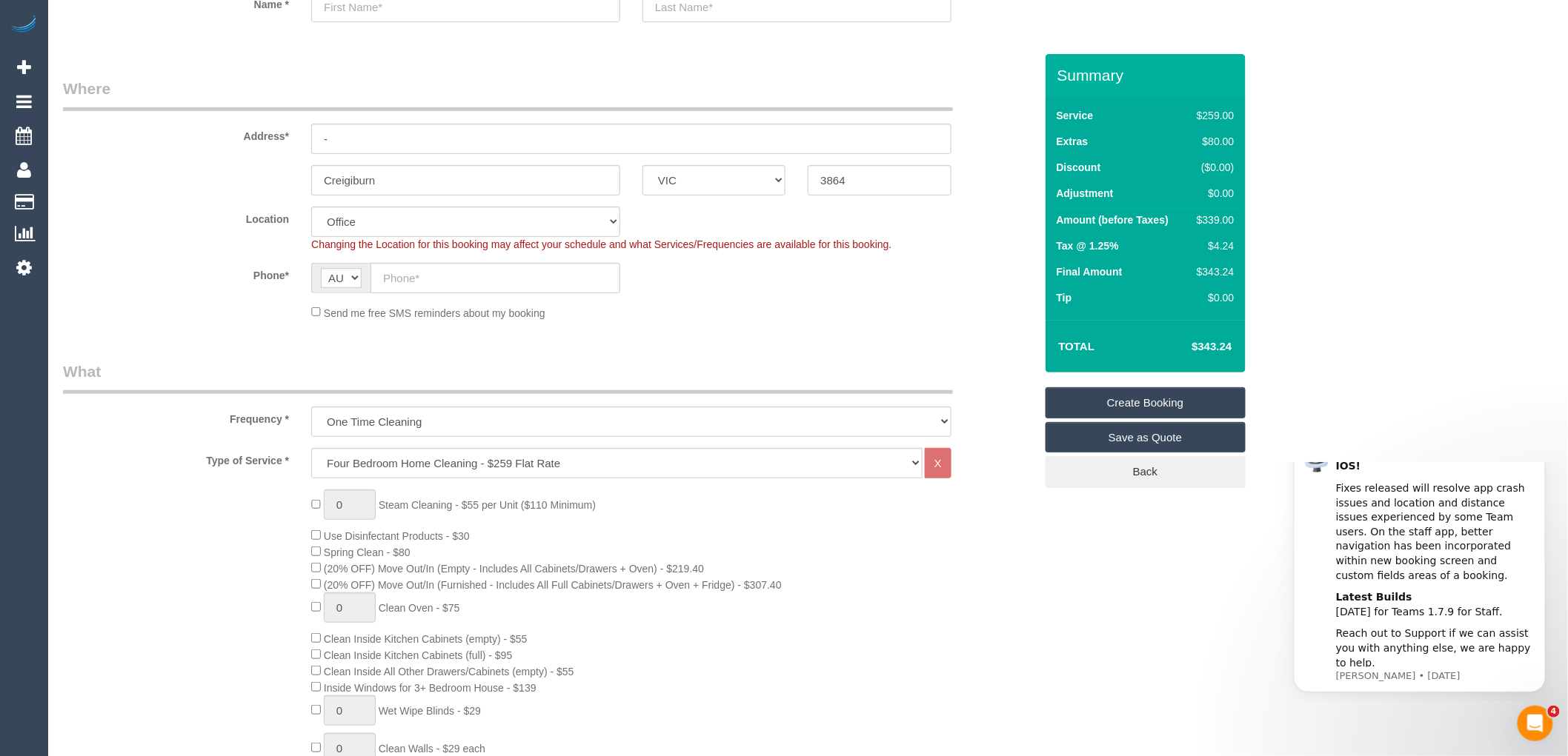
click at [951, 242] on div "Changing the Location for this booking may affect your schedule and what Servic…" at bounding box center [632, 245] width 662 height 15
click at [247, 175] on div "Creigiburn ACT [GEOGRAPHIC_DATA] NT [GEOGRAPHIC_DATA] SA TAS [GEOGRAPHIC_DATA] …" at bounding box center [548, 180] width 994 height 30
drag, startPoint x: 304, startPoint y: 164, endPoint x: 209, endPoint y: 144, distance: 97.1
click at [213, 150] on sui-booking-address "Address* - [GEOGRAPHIC_DATA] ACT [GEOGRAPHIC_DATA] NT [GEOGRAPHIC_DATA] SA TAS …" at bounding box center [548, 137] width 971 height 118
type input "Craigiburn"
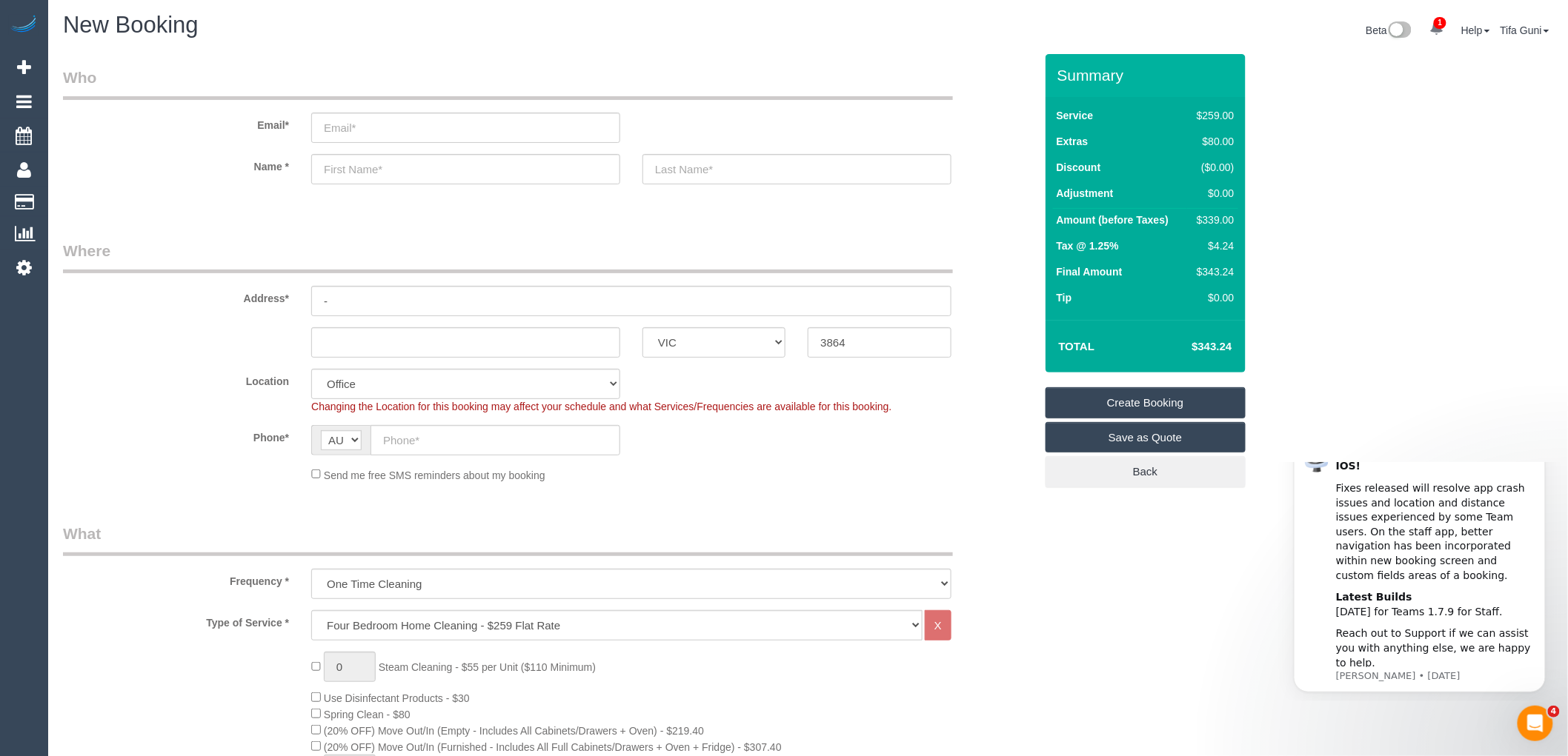
scroll to position [0, 0]
click at [85, 65] on span "Add Booking" at bounding box center [140, 68] width 185 height 34
click at [107, 71] on span "Add Booking" at bounding box center [140, 68] width 185 height 34
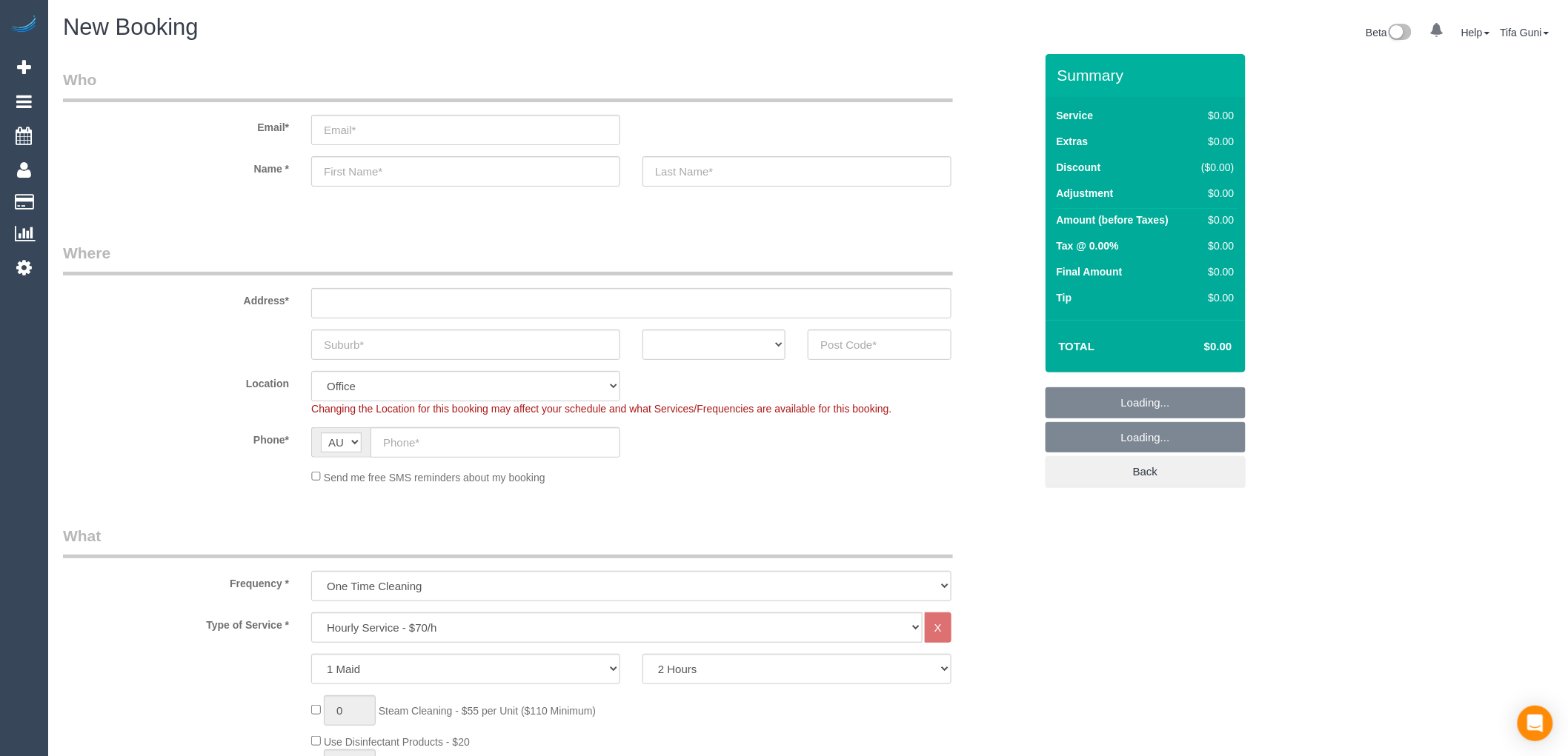
select select "object:813"
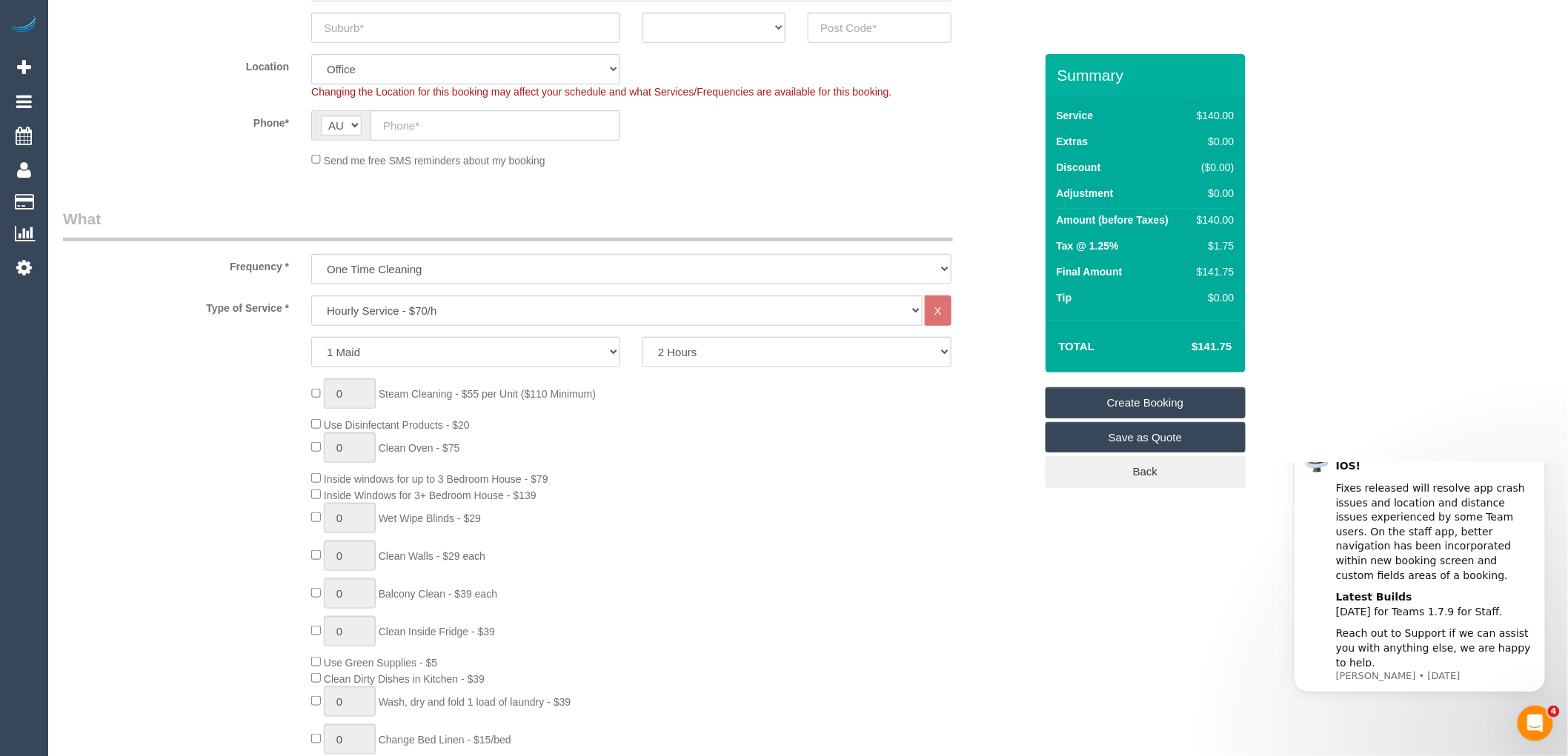
scroll to position [329, 0]
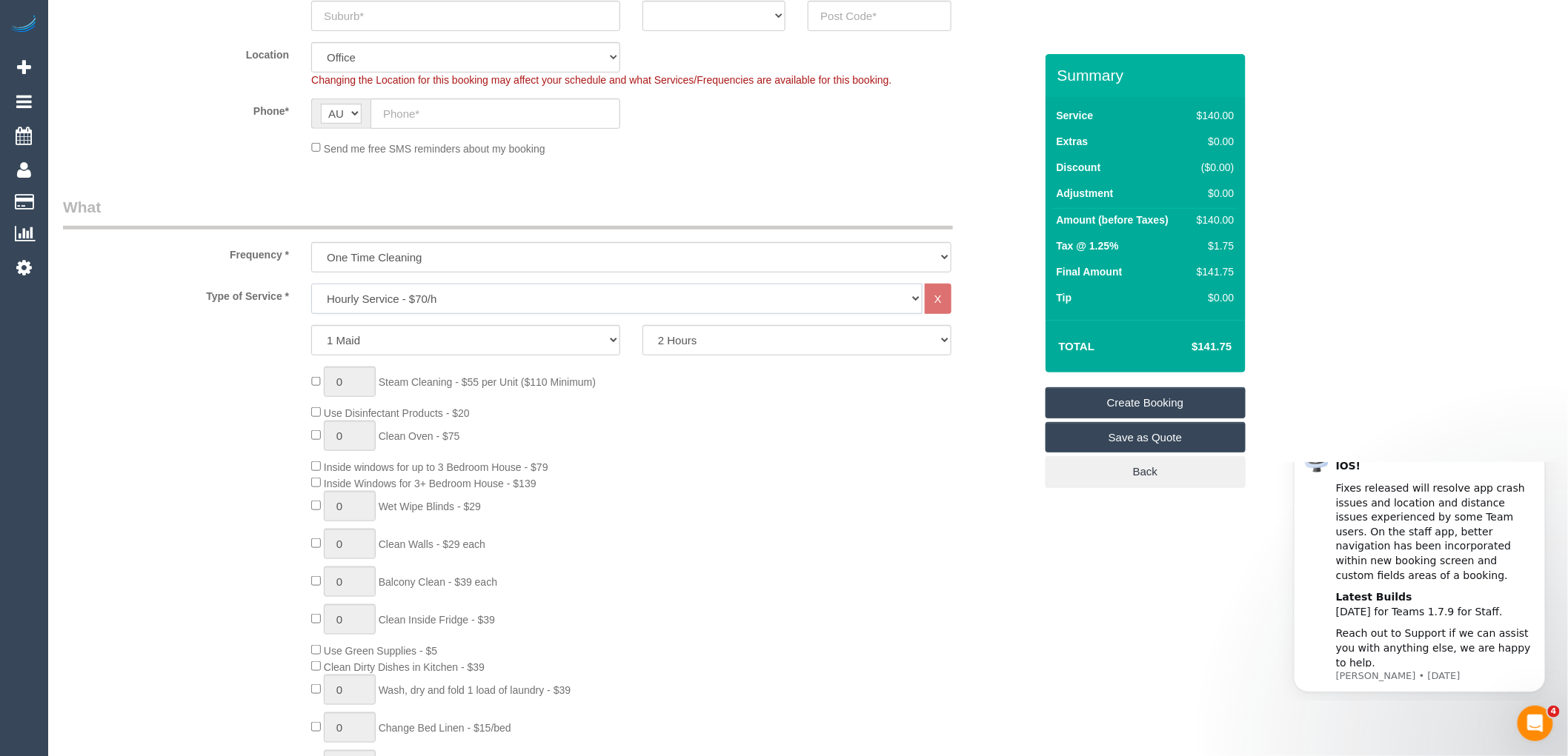
click at [428, 294] on select "Hourly Service - $70/h Hourly Service - $65/h Hourly Service - $60/h Hourly Ser…" at bounding box center [617, 298] width 611 height 30
select select "211"
click at [312, 284] on select "Hourly Service - $70/h Hourly Service - $65/h Hourly Service - $60/h Hourly Ser…" at bounding box center [617, 298] width 611 height 30
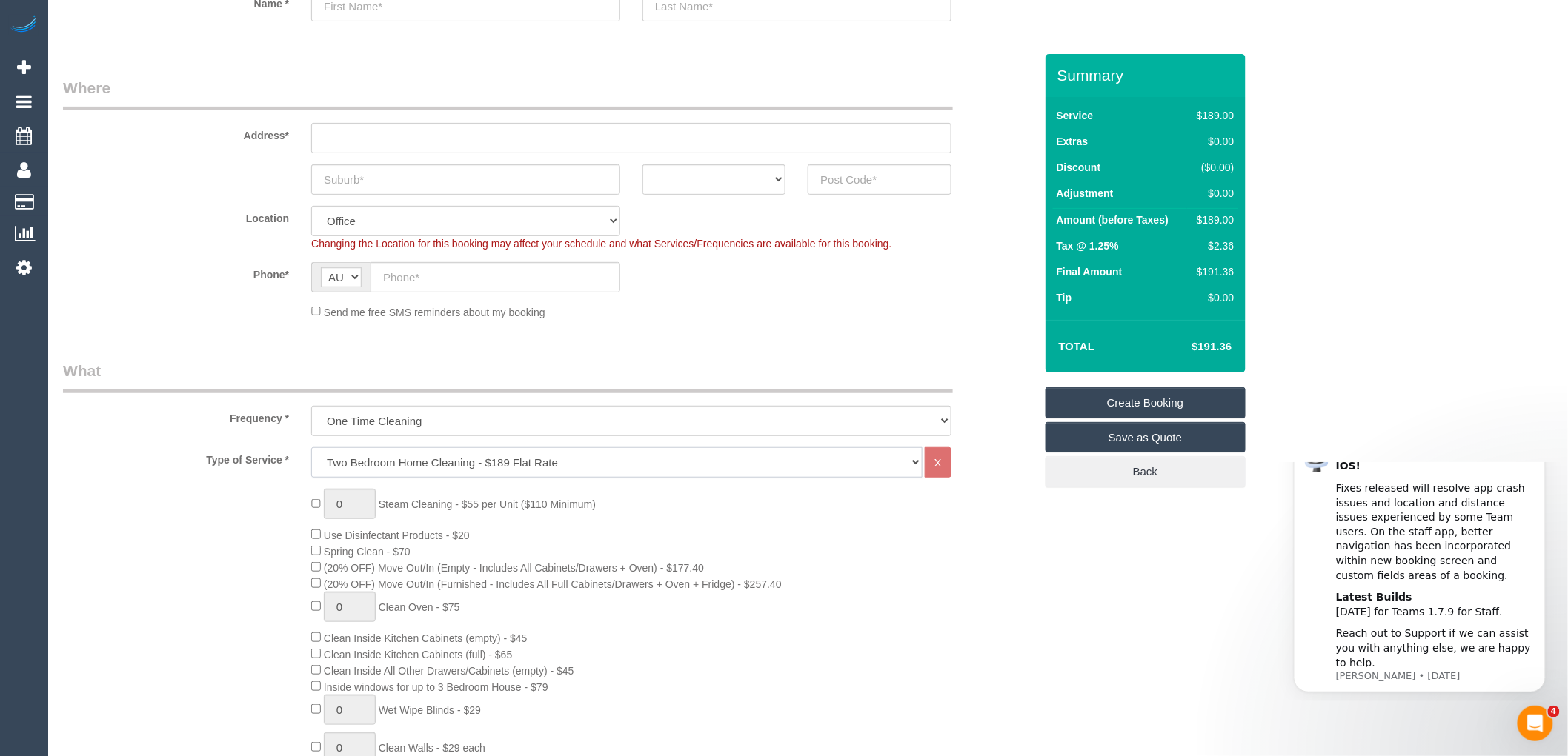
scroll to position [164, 0]
click at [855, 171] on input "text" at bounding box center [879, 180] width 143 height 30
type input "3000"
click at [430, 183] on input "text" at bounding box center [465, 180] width 309 height 30
type input "City"
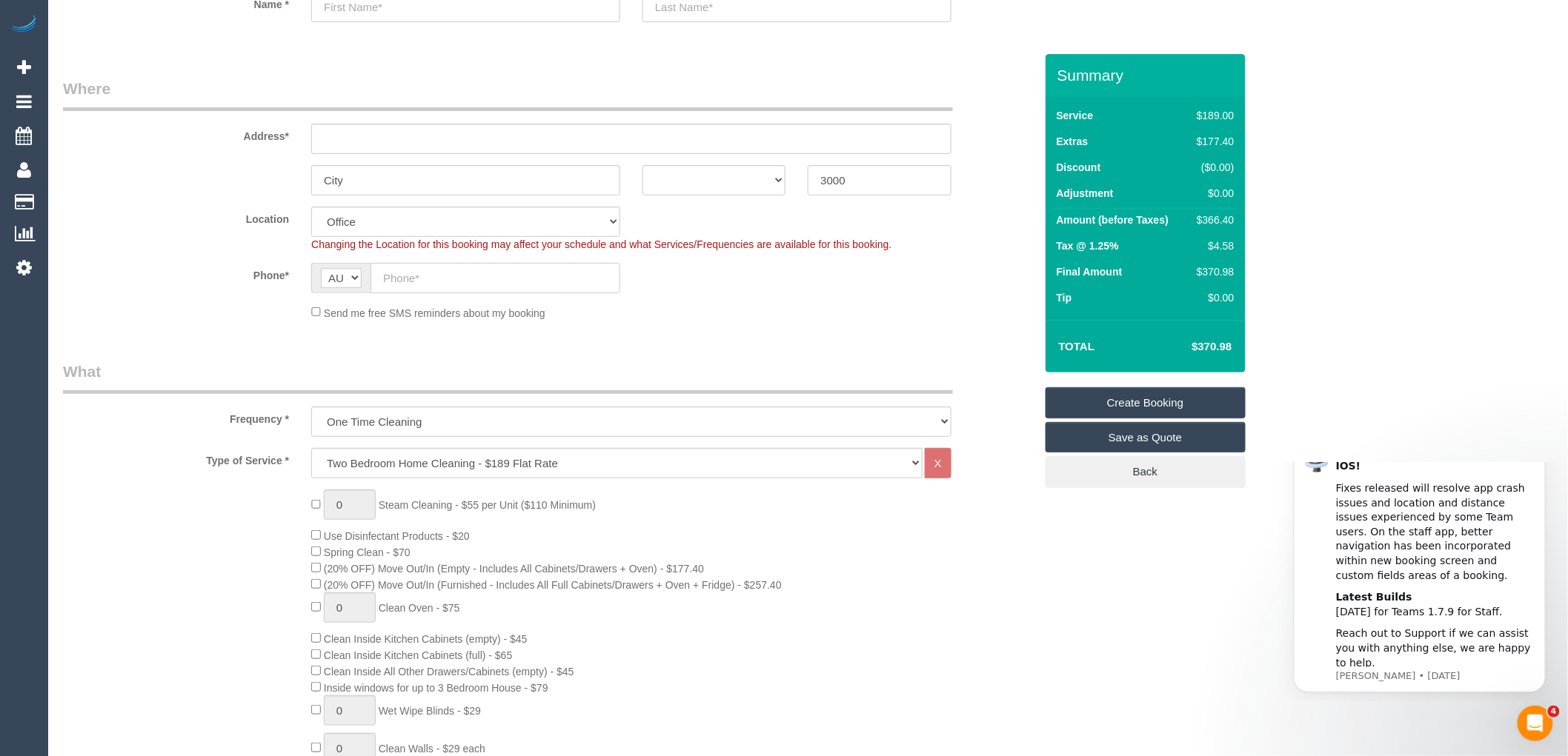
click at [427, 271] on input "text" at bounding box center [495, 278] width 250 height 30
paste input "61 435 006 085"
type input "61 435 006 085"
click at [707, 183] on select "ACT [GEOGRAPHIC_DATA] NT [GEOGRAPHIC_DATA] SA TAS [GEOGRAPHIC_DATA] [GEOGRAPHIC…" at bounding box center [714, 180] width 143 height 30
select select "VIC"
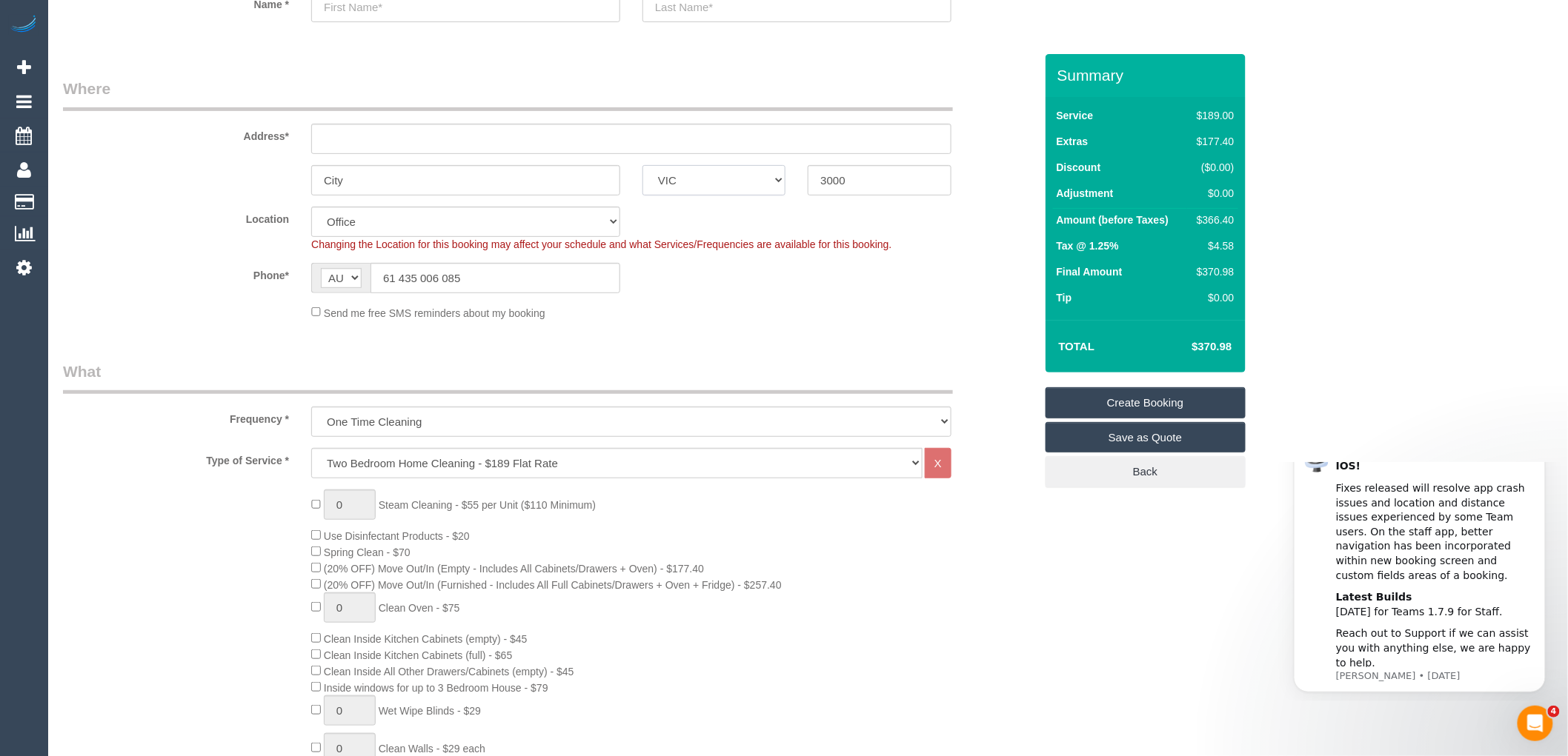
click at [643, 165] on select "ACT [GEOGRAPHIC_DATA] NT [GEOGRAPHIC_DATA] SA TAS [GEOGRAPHIC_DATA] [GEOGRAPHIC…" at bounding box center [714, 180] width 143 height 30
click at [336, 143] on input "text" at bounding box center [632, 139] width 640 height 30
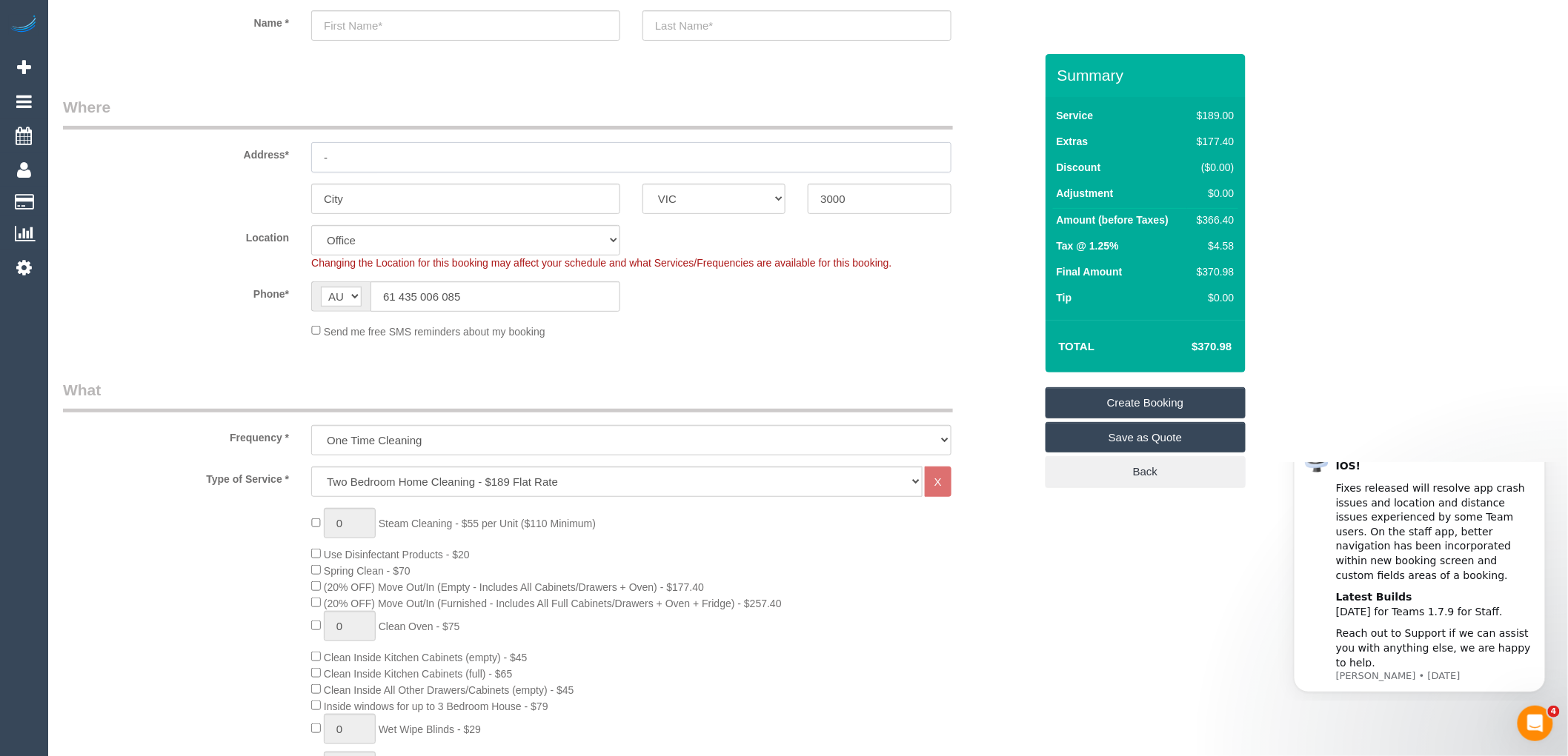
scroll to position [0, 0]
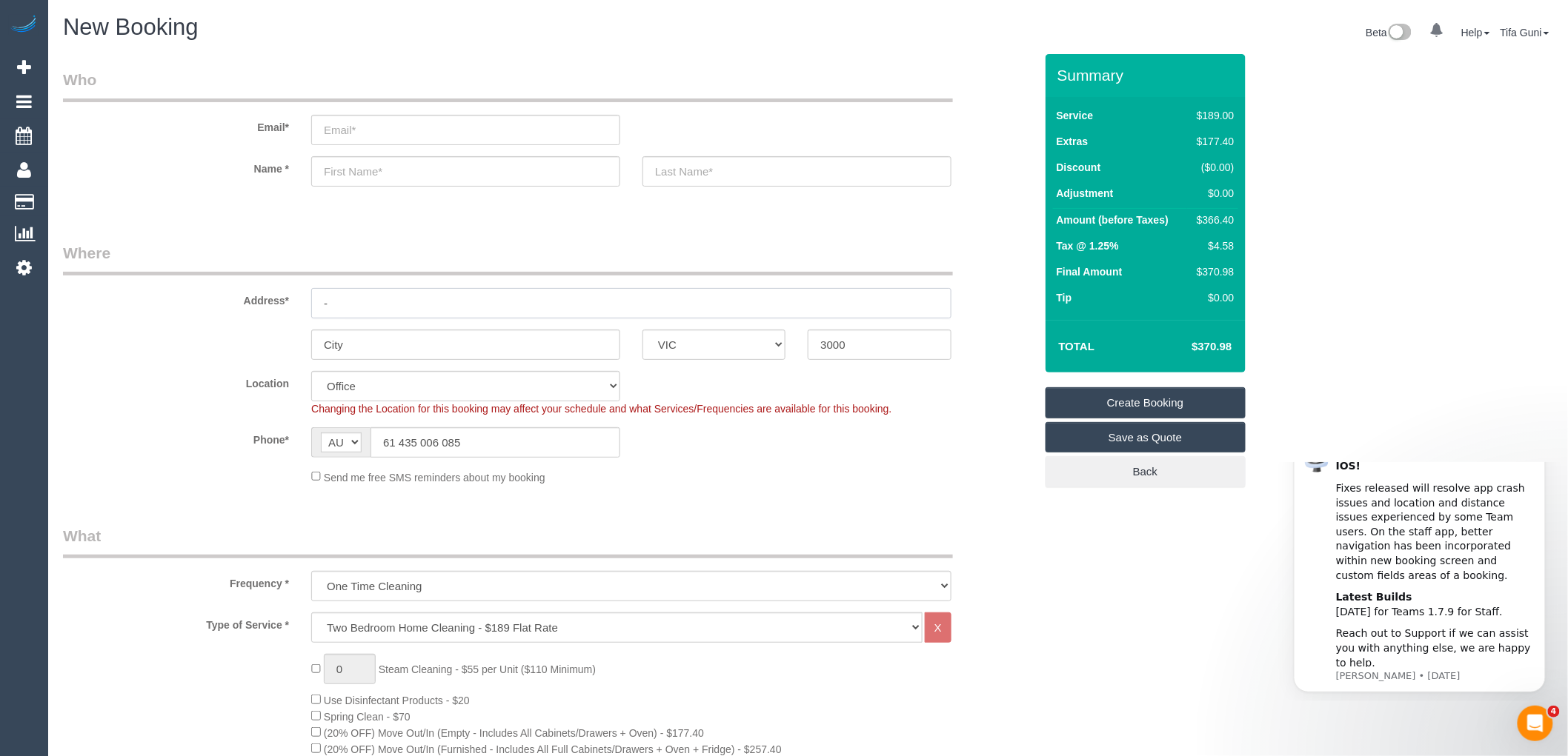
type input "-"
click at [357, 175] on input "text" at bounding box center [465, 172] width 309 height 30
select select "54"
select select "object:2188"
type input "Sojin"
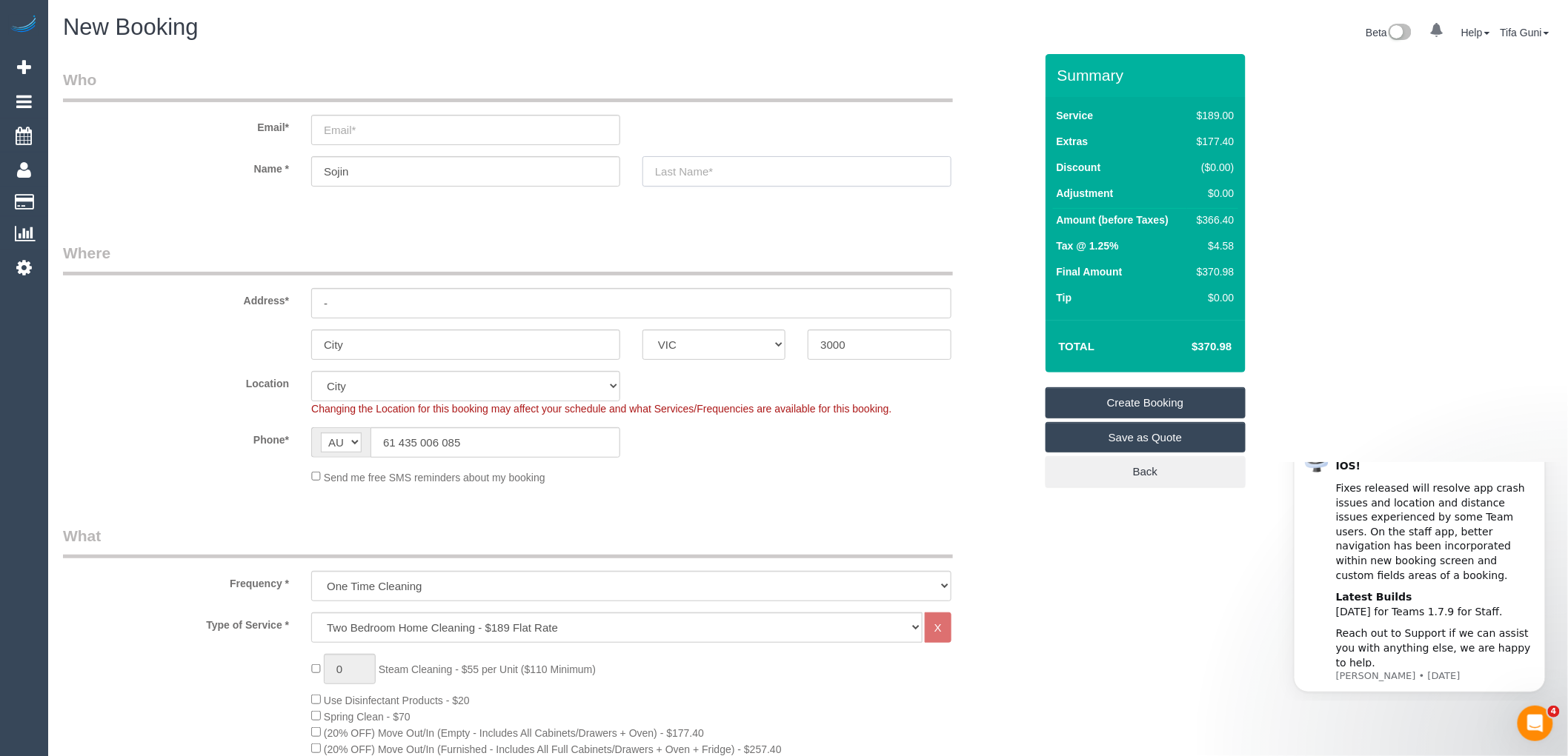
click at [713, 174] on input "text" at bounding box center [797, 172] width 309 height 30
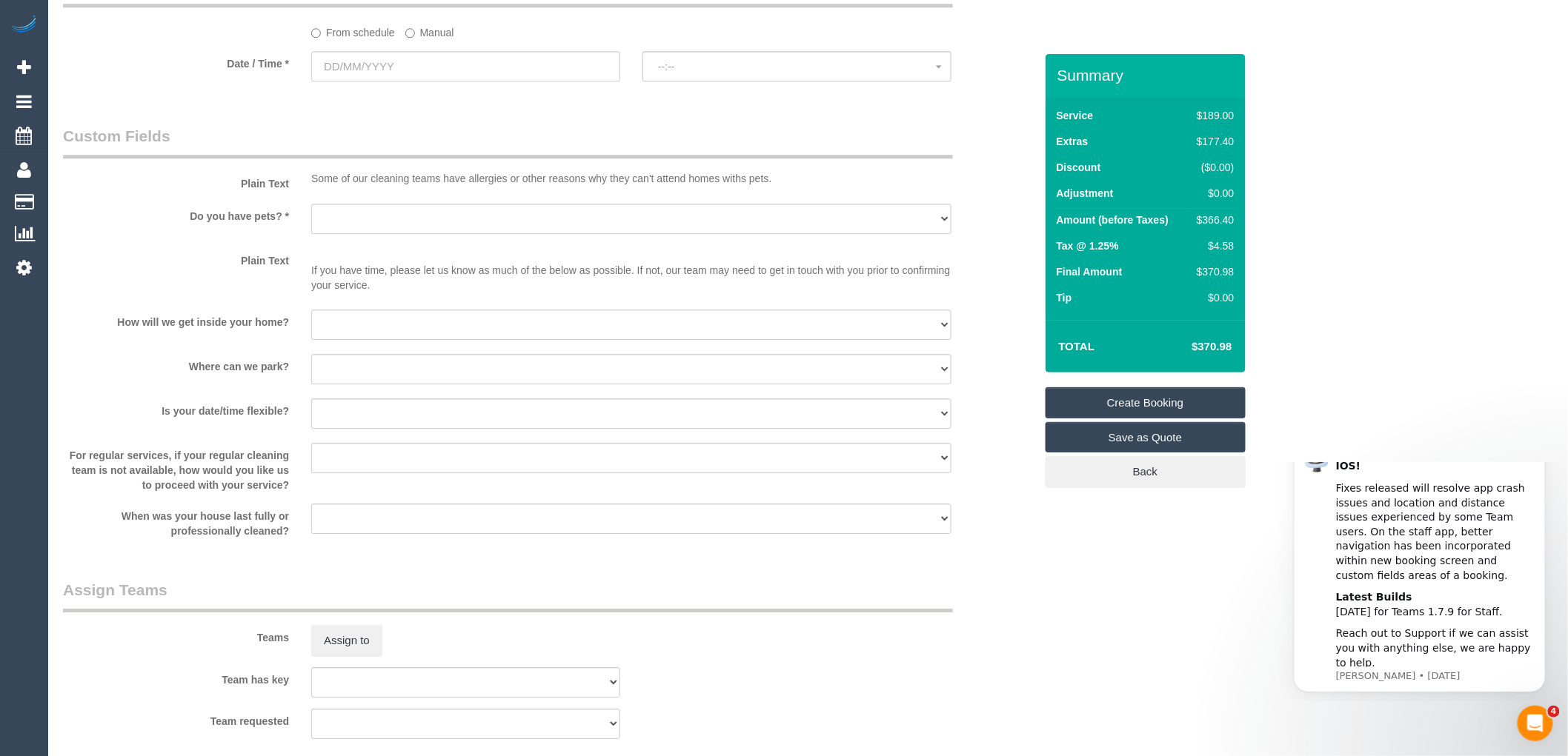
scroll to position [1810, 0]
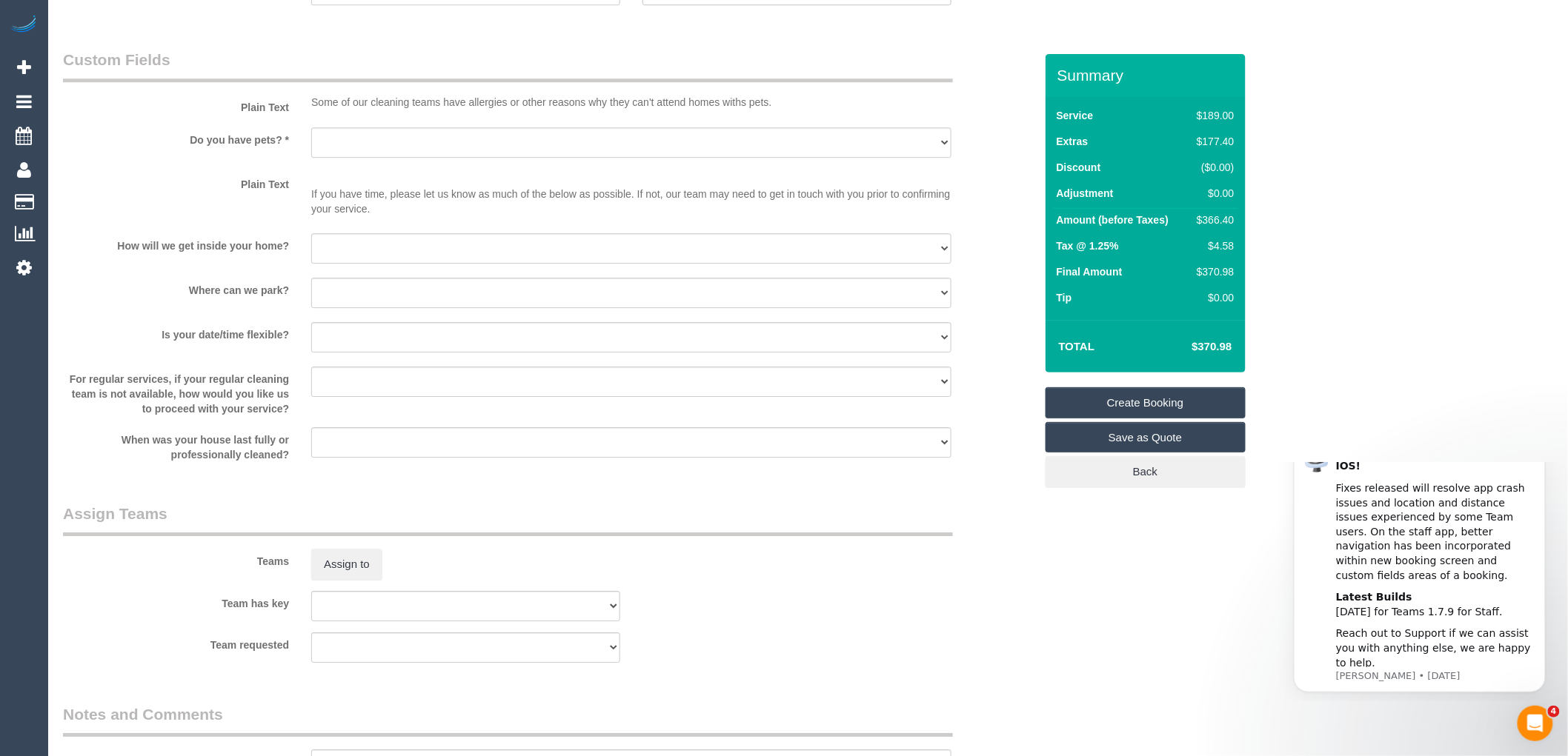
type input "Kaang"
click at [348, 158] on select "Yes - Cats Yes - Dogs No pets Yes - Dogs and Cats Yes - Other" at bounding box center [632, 143] width 640 height 30
click at [275, 266] on div "How will we get inside your home? I will be home Key will be left (please provi…" at bounding box center [548, 250] width 994 height 34
click at [371, 264] on select "I will be home Key will be left (please provide details below) Lock box/Access …" at bounding box center [632, 249] width 640 height 30
select select "number:14"
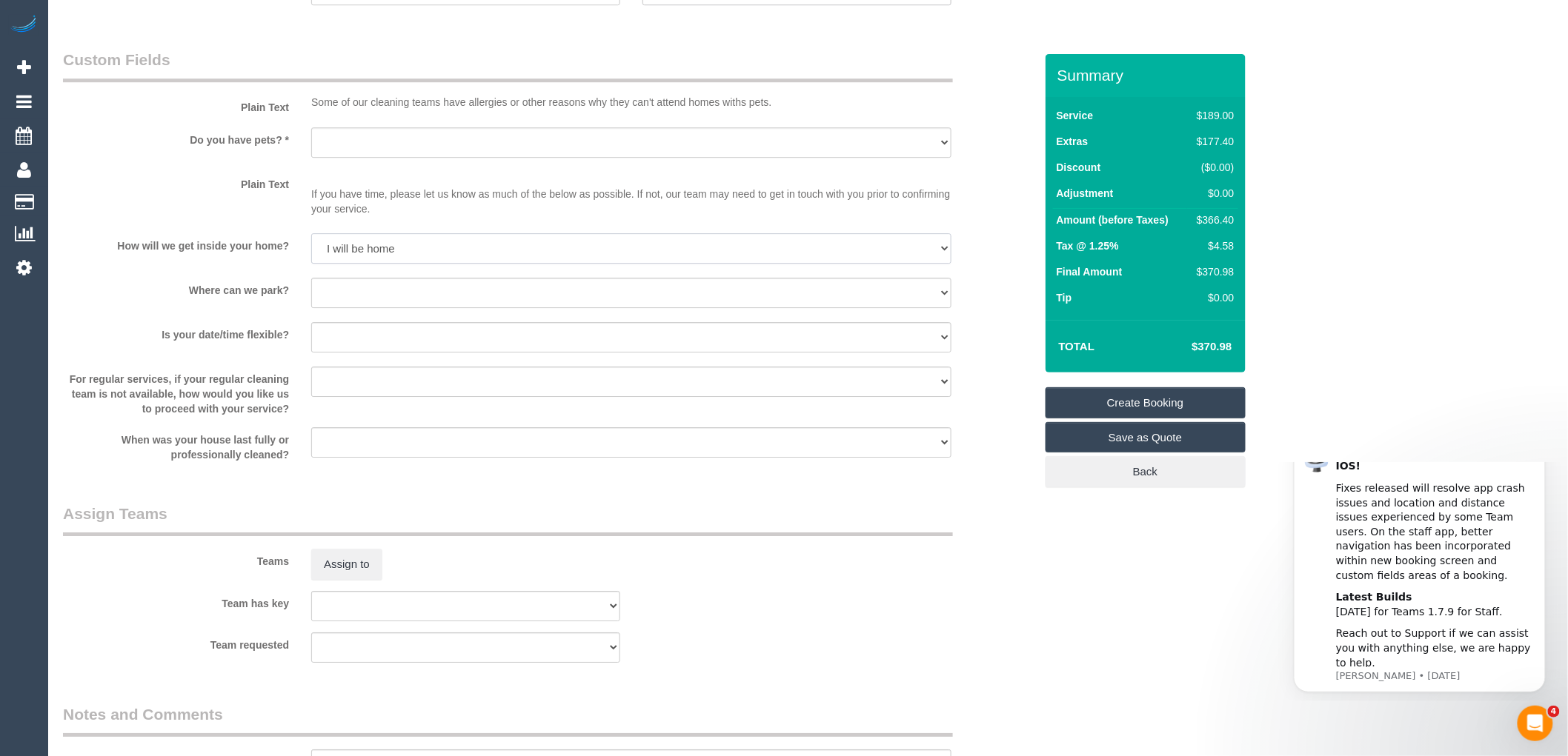
click at [312, 250] on select "I will be home Key will be left (please provide details below) Lock box/Access …" at bounding box center [632, 249] width 640 height 30
click at [360, 292] on sui-booking-custom-fields "Plain Text Some of our cleaning teams have allergies or other reasons why they …" at bounding box center [548, 255] width 971 height 414
click at [364, 307] on select "I will provide parking on-site Free street parking Paid street parking (cost wi…" at bounding box center [632, 293] width 640 height 30
select select "number:18"
click at [312, 295] on select "I will provide parking on-site Free street parking Paid street parking (cost wi…" at bounding box center [632, 293] width 640 height 30
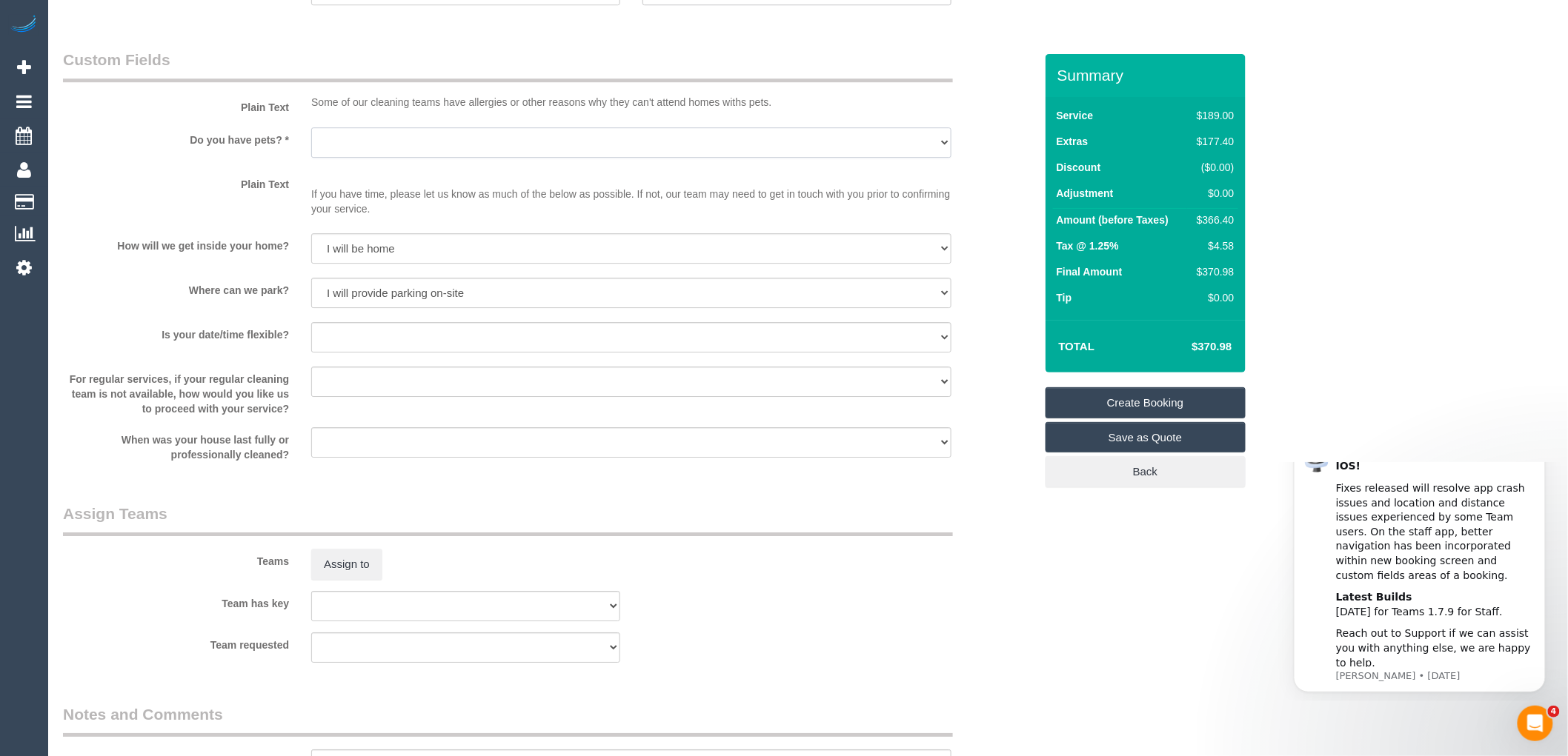
click at [391, 153] on select "Yes - Cats Yes - Dogs No pets Yes - Dogs and Cats Yes - Other" at bounding box center [632, 143] width 640 height 30
click at [285, 147] on label "Do you have pets? *" at bounding box center [175, 137] width 248 height 20
click at [345, 158] on select "Yes - Cats Yes - Dogs No pets Yes - Dogs and Cats Yes - Other" at bounding box center [632, 143] width 640 height 30
click at [212, 160] on div "Do you have pets? * Yes - Cats Yes - Dogs No pets Yes - Dogs and Cats Yes - Oth…" at bounding box center [548, 144] width 994 height 34
click at [380, 158] on select "Yes - Cats Yes - Dogs No pets Yes - Dogs and Cats Yes - Other" at bounding box center [632, 143] width 640 height 30
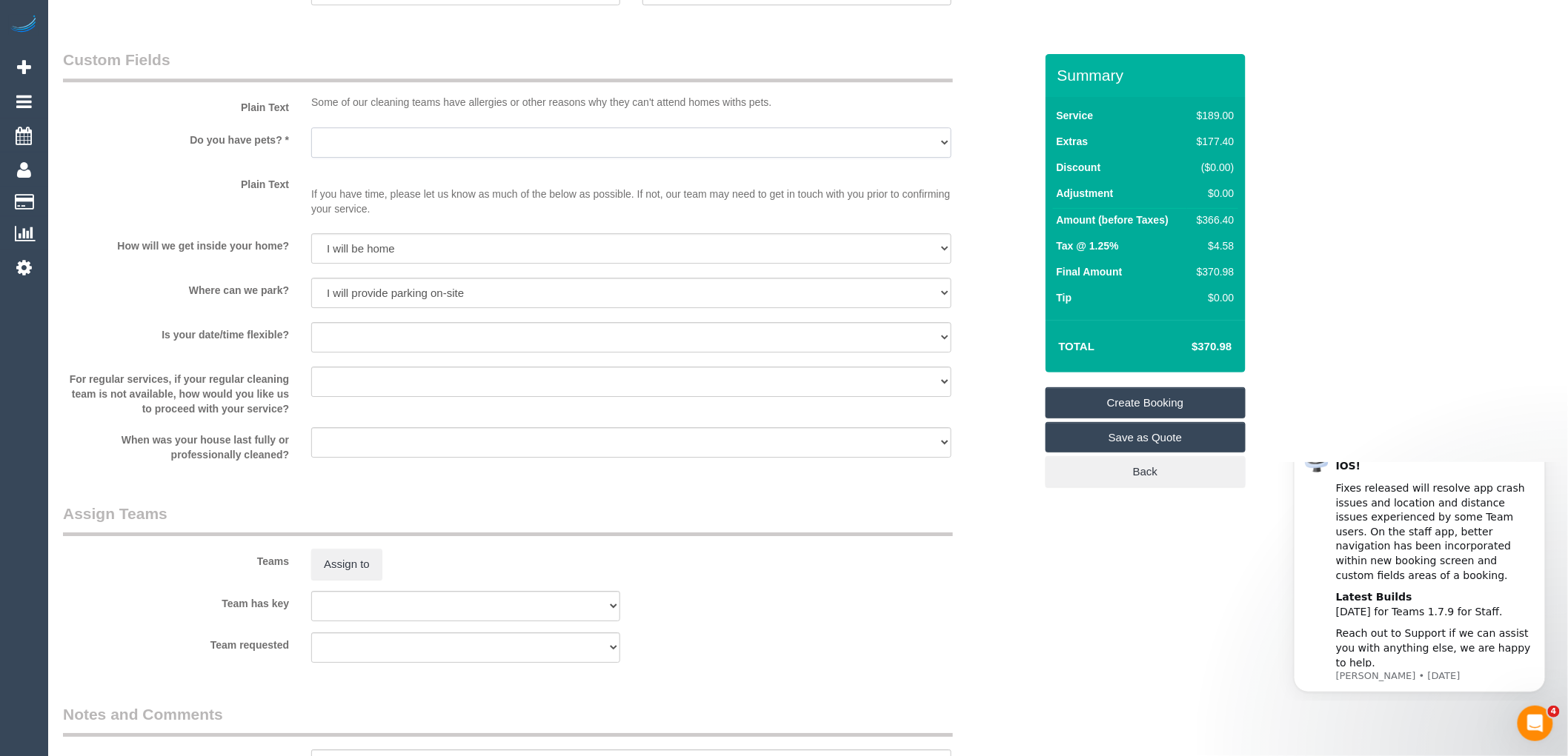
select select "number:28"
click at [312, 144] on select "Yes - Cats Yes - Dogs No pets Yes - Dogs and Cats Yes - Other" at bounding box center [632, 143] width 640 height 30
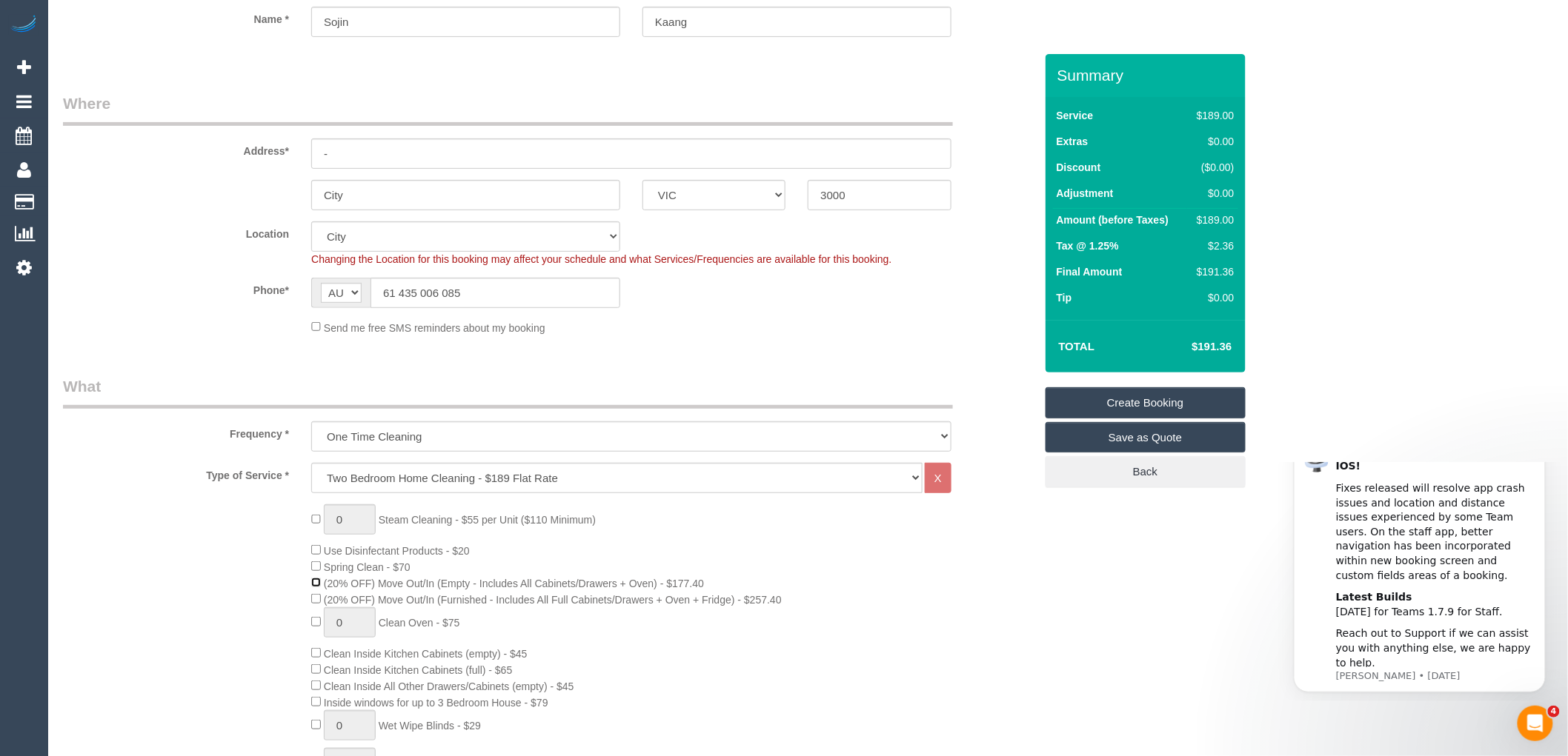
scroll to position [0, 0]
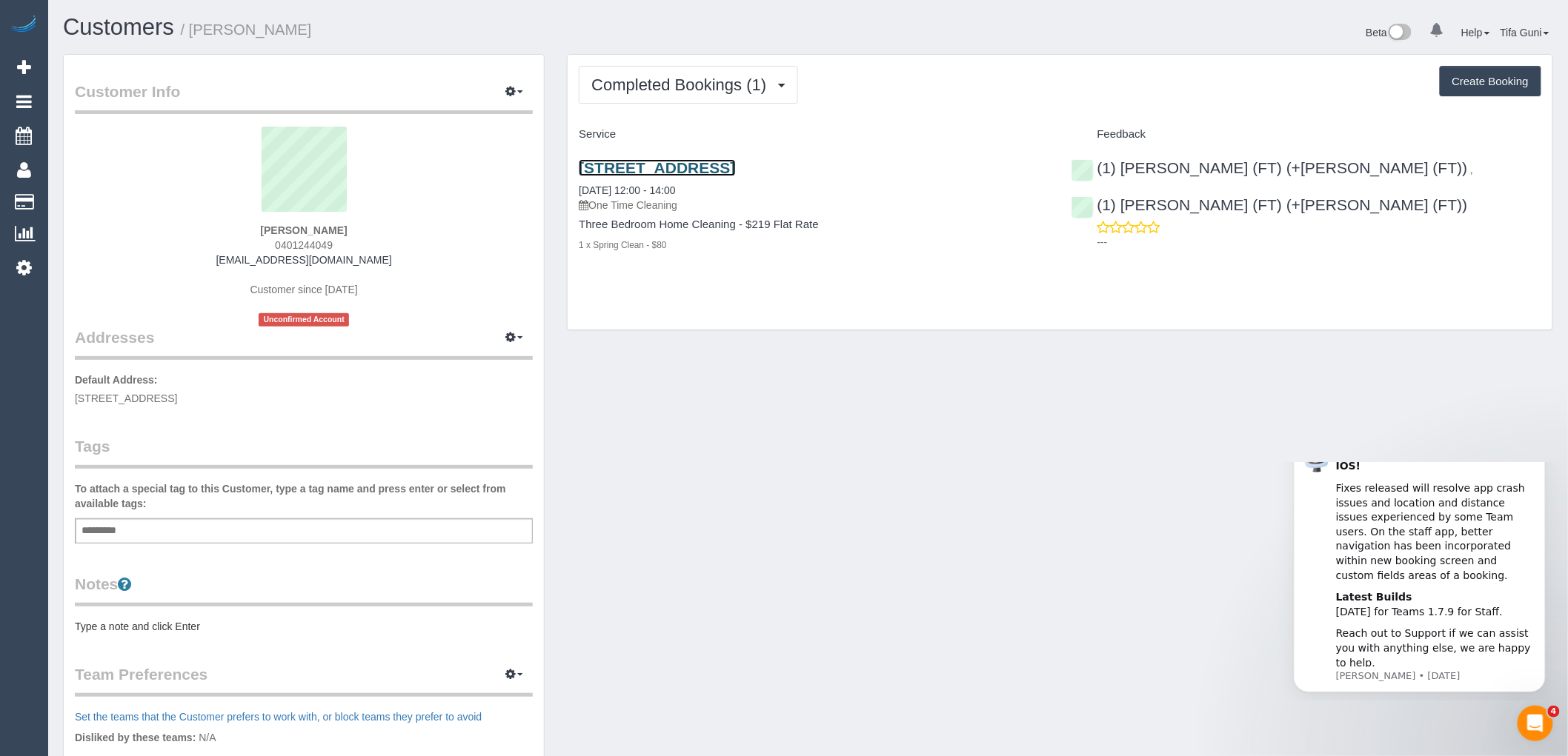
click at [693, 160] on link "86 Railway Crescent, 1, Williamstown, VIC 3016" at bounding box center [657, 168] width 157 height 17
click at [779, 82] on button "Completed Bookings (1)" at bounding box center [689, 84] width 220 height 38
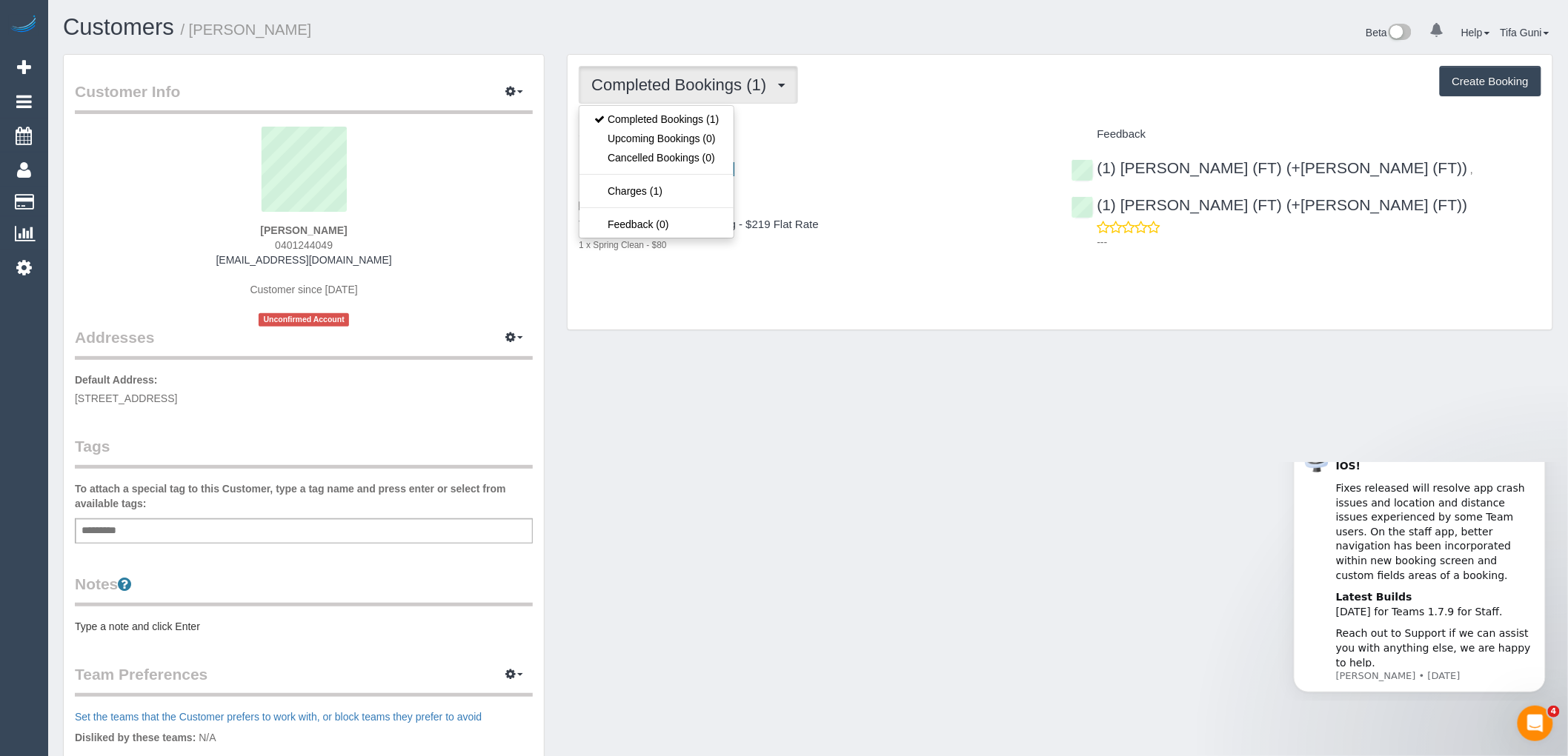
click at [779, 82] on button "Completed Bookings (1)" at bounding box center [689, 84] width 220 height 38
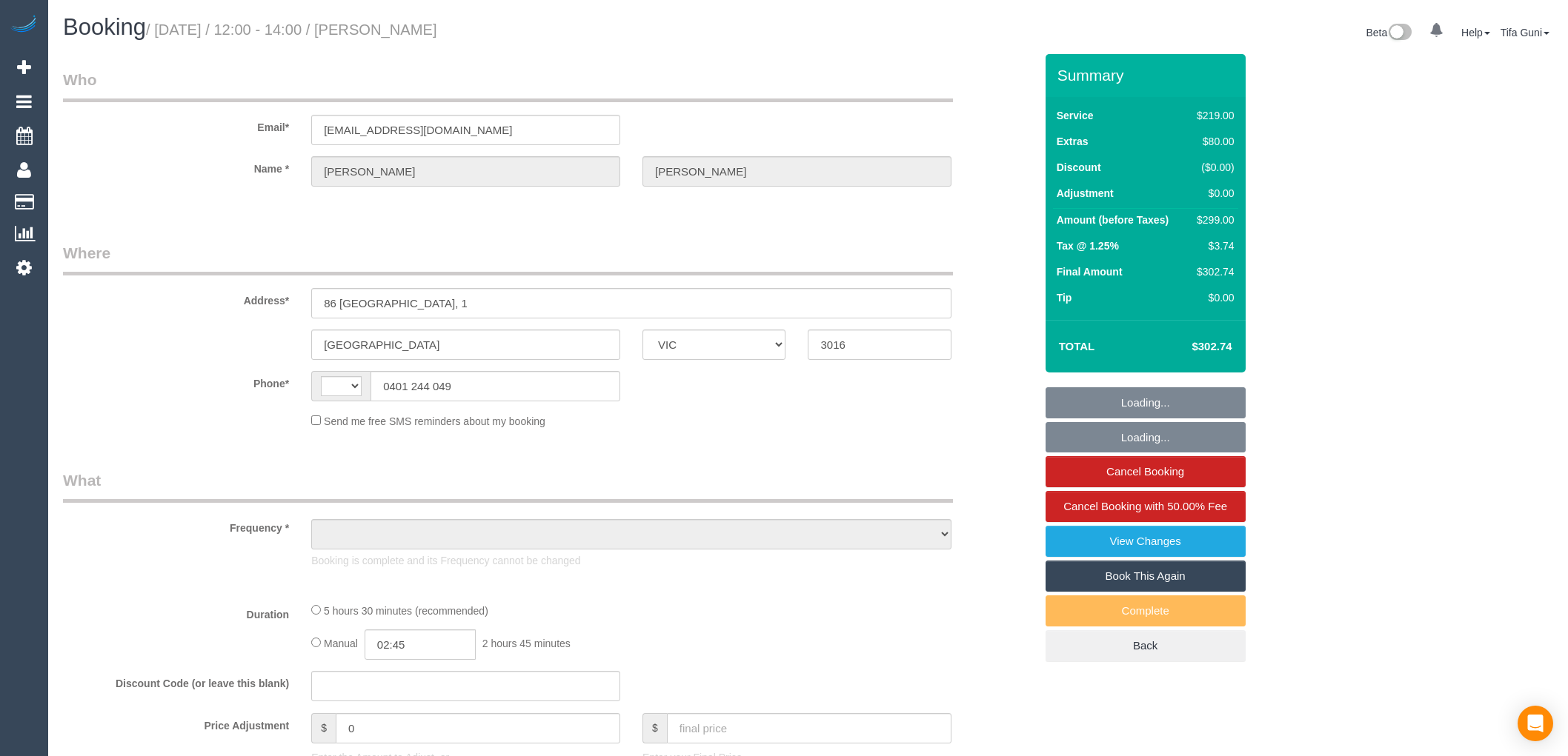
select select "VIC"
select select "string:AU"
select select "object:565"
select select "string:stripe-pm_1Rwz8t2GScqysDRVY59SOC1k"
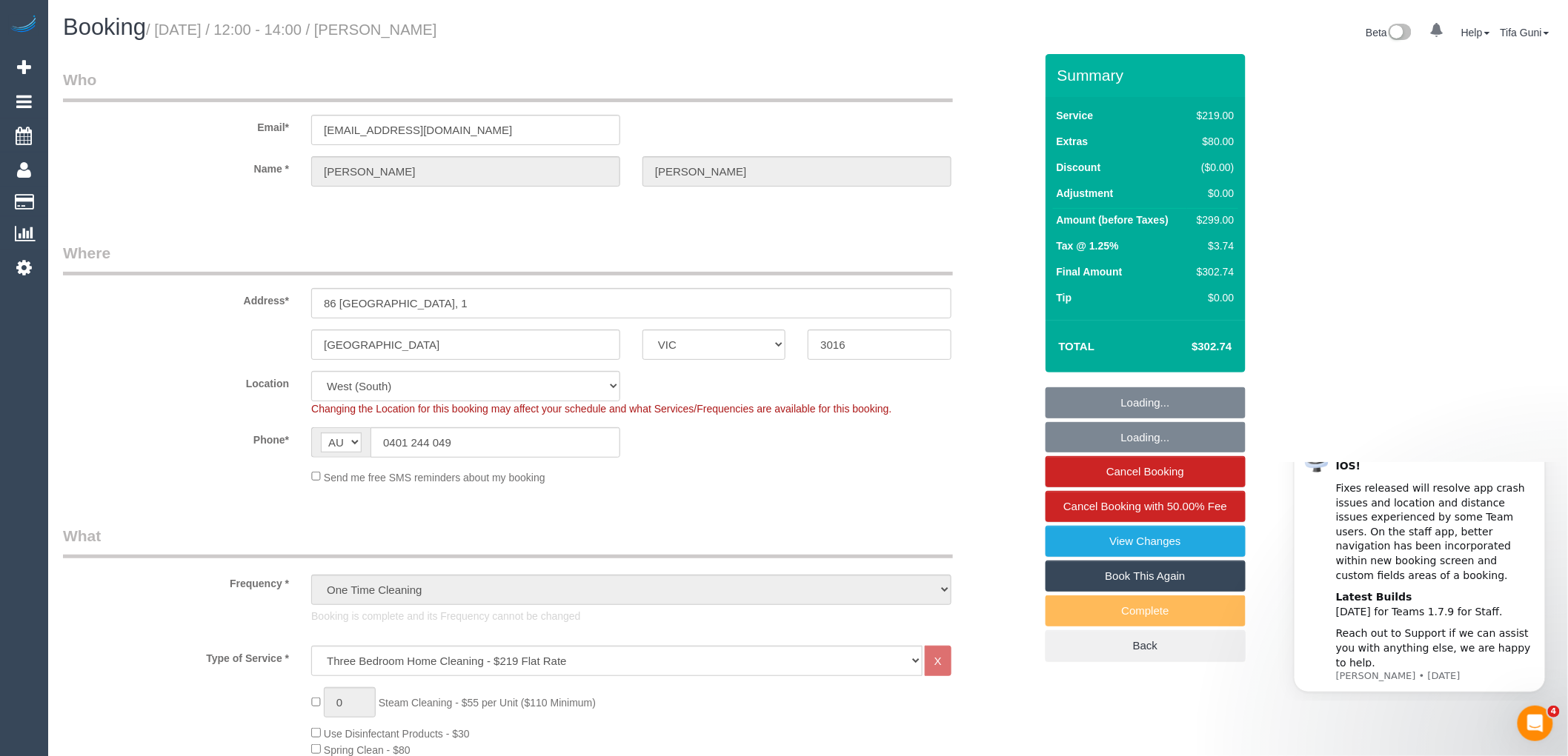
select select "number:30"
select select "number:15"
select select "number:19"
select select "number:22"
select select "number:35"
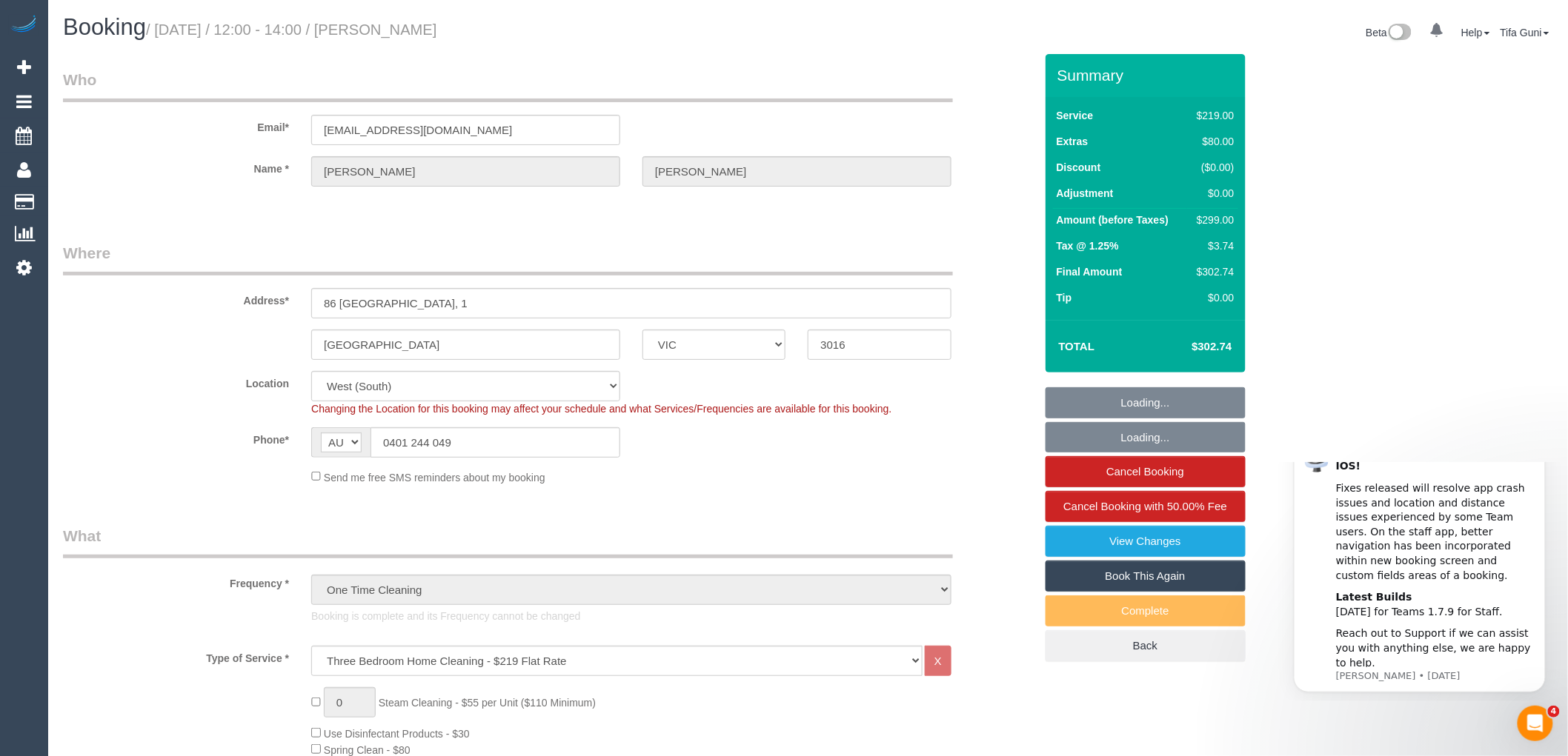
select select "number:13"
select select "object:1133"
drag, startPoint x: 489, startPoint y: 439, endPoint x: 364, endPoint y: 443, distance: 125.1
click at [364, 443] on div "AF AL DZ AD AO AI AQ AG AR AM AW AU AT AZ BS BH BD BB BY BE BZ BJ BM BT BO BA B…" at bounding box center [465, 443] width 309 height 30
